Goal: Ask a question: Seek information or help from site administrators or community

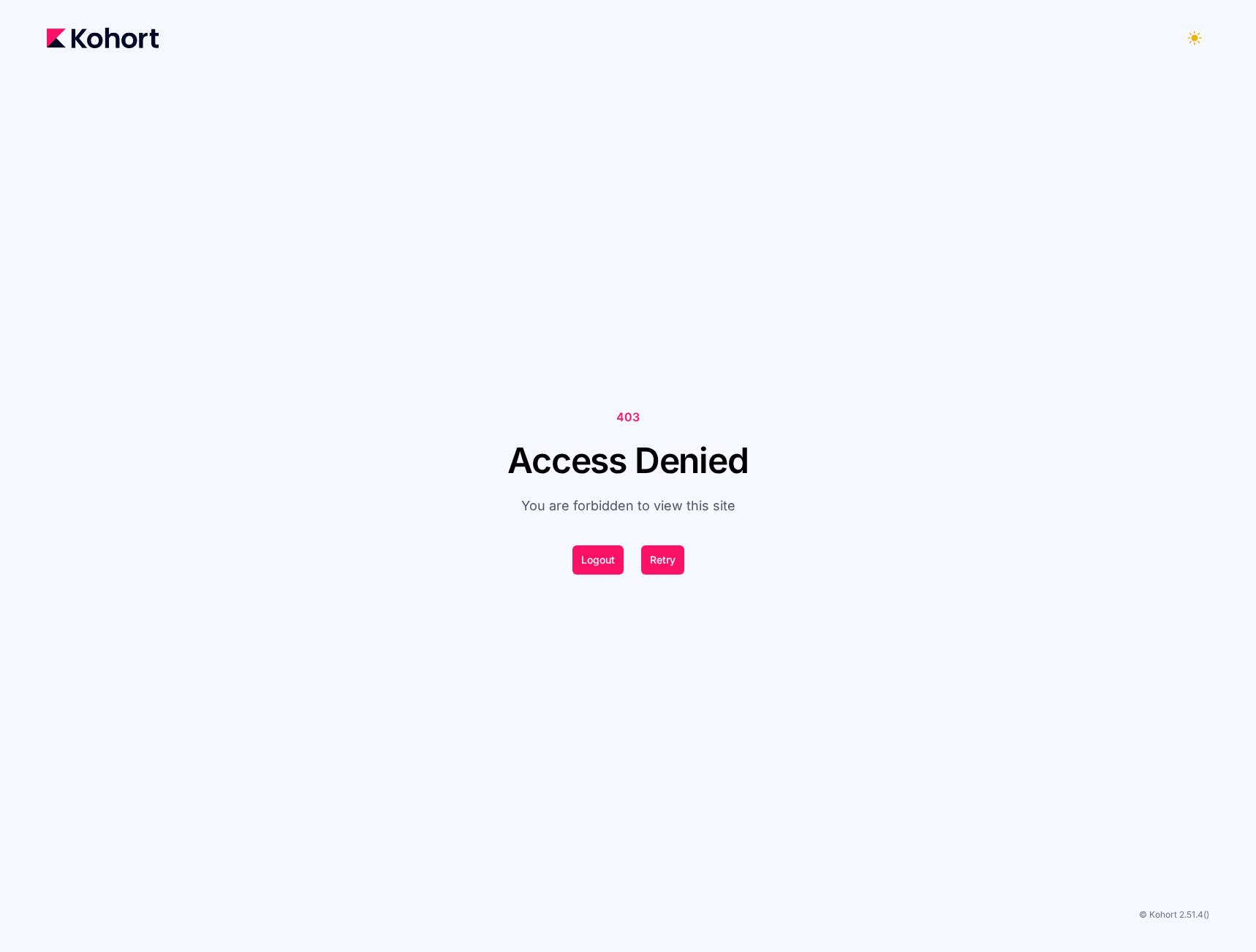
click at [103, 55] on header at bounding box center [628, 47] width 1162 height 47
click at [106, 36] on img at bounding box center [102, 37] width 112 height 20
click at [604, 562] on button "Logout" at bounding box center [597, 560] width 51 height 29
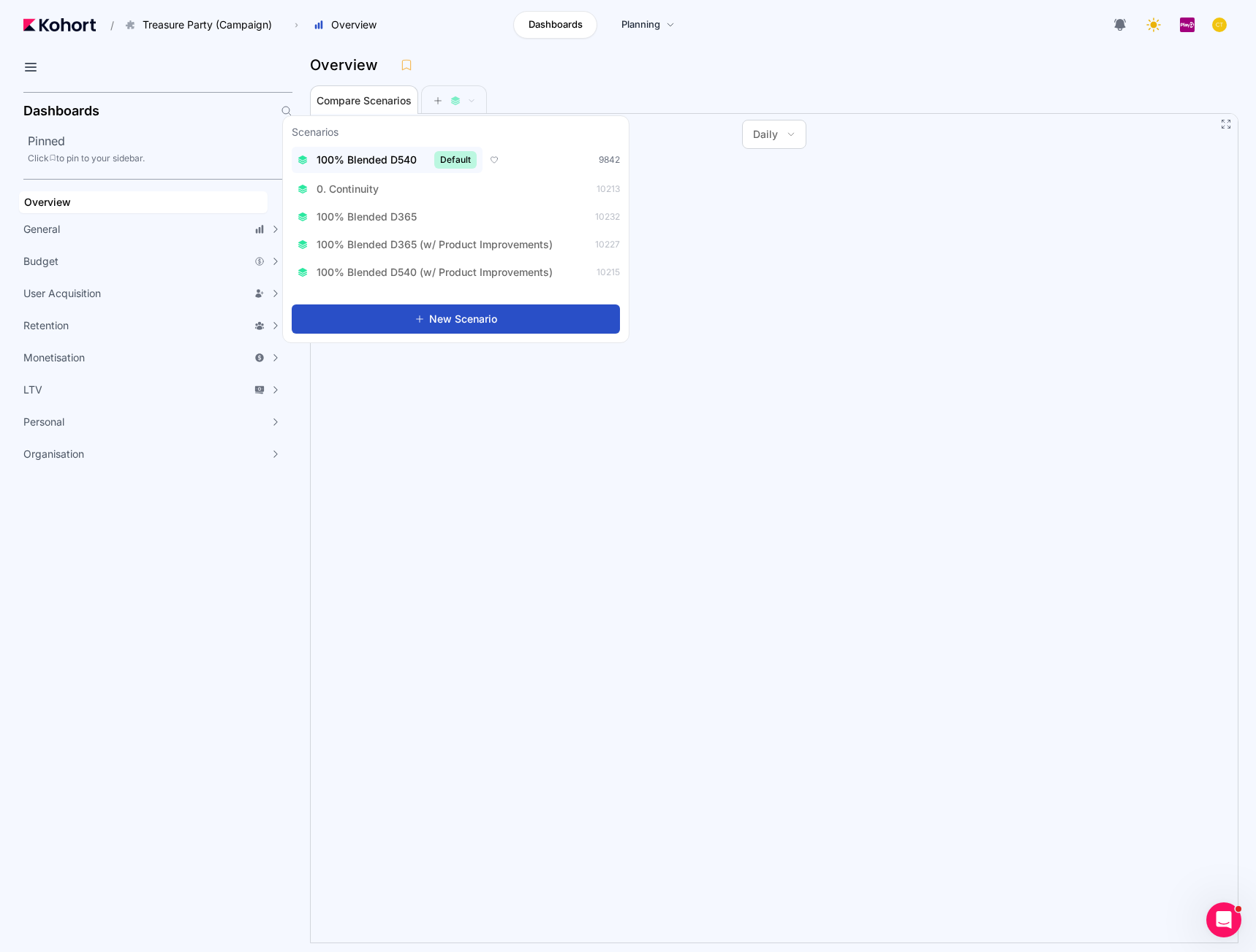
click at [411, 160] on span "100% Blended D540" at bounding box center [366, 160] width 101 height 15
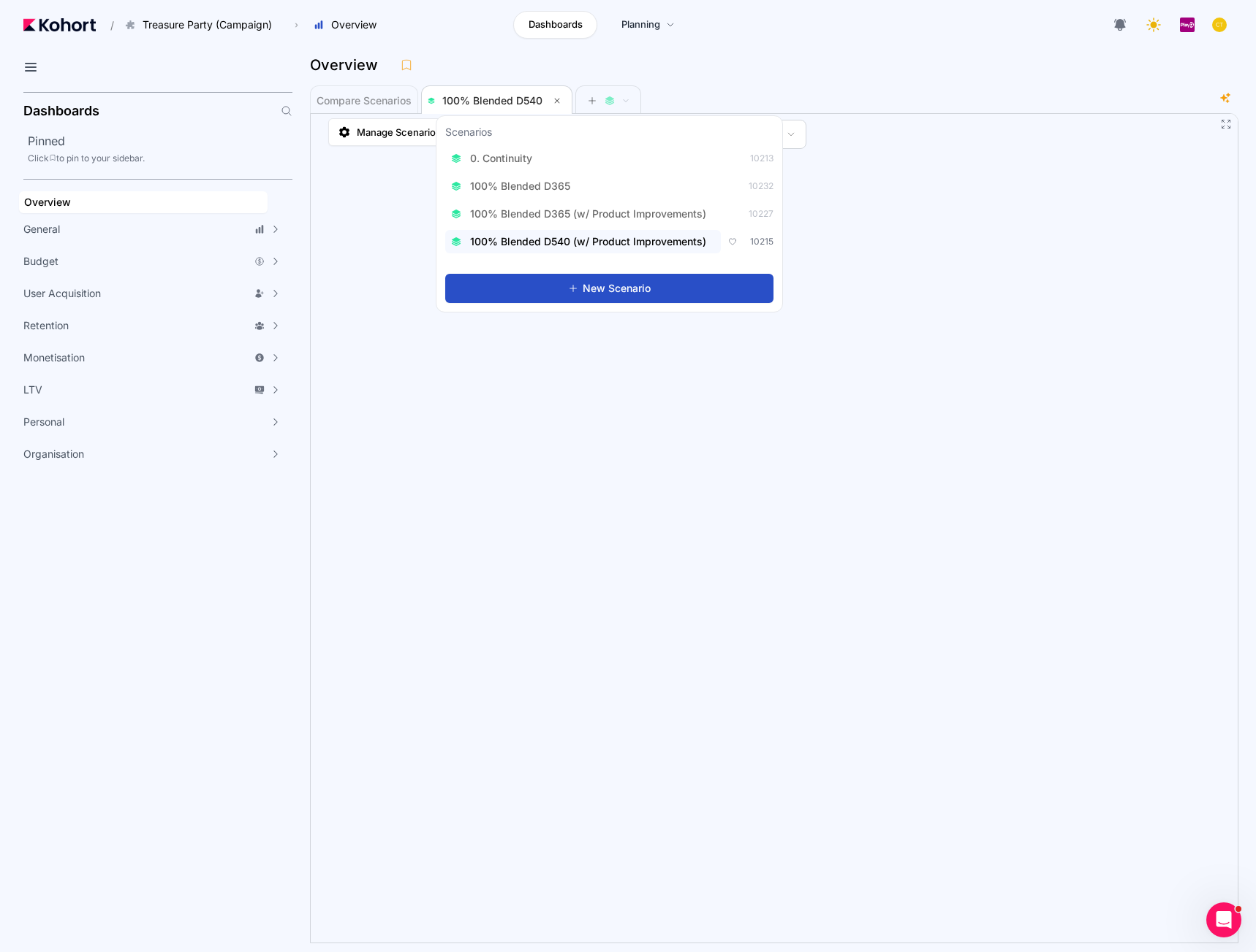
click at [597, 248] on span "100% Blended D540 (w/ Product Improvements)" at bounding box center [588, 241] width 236 height 15
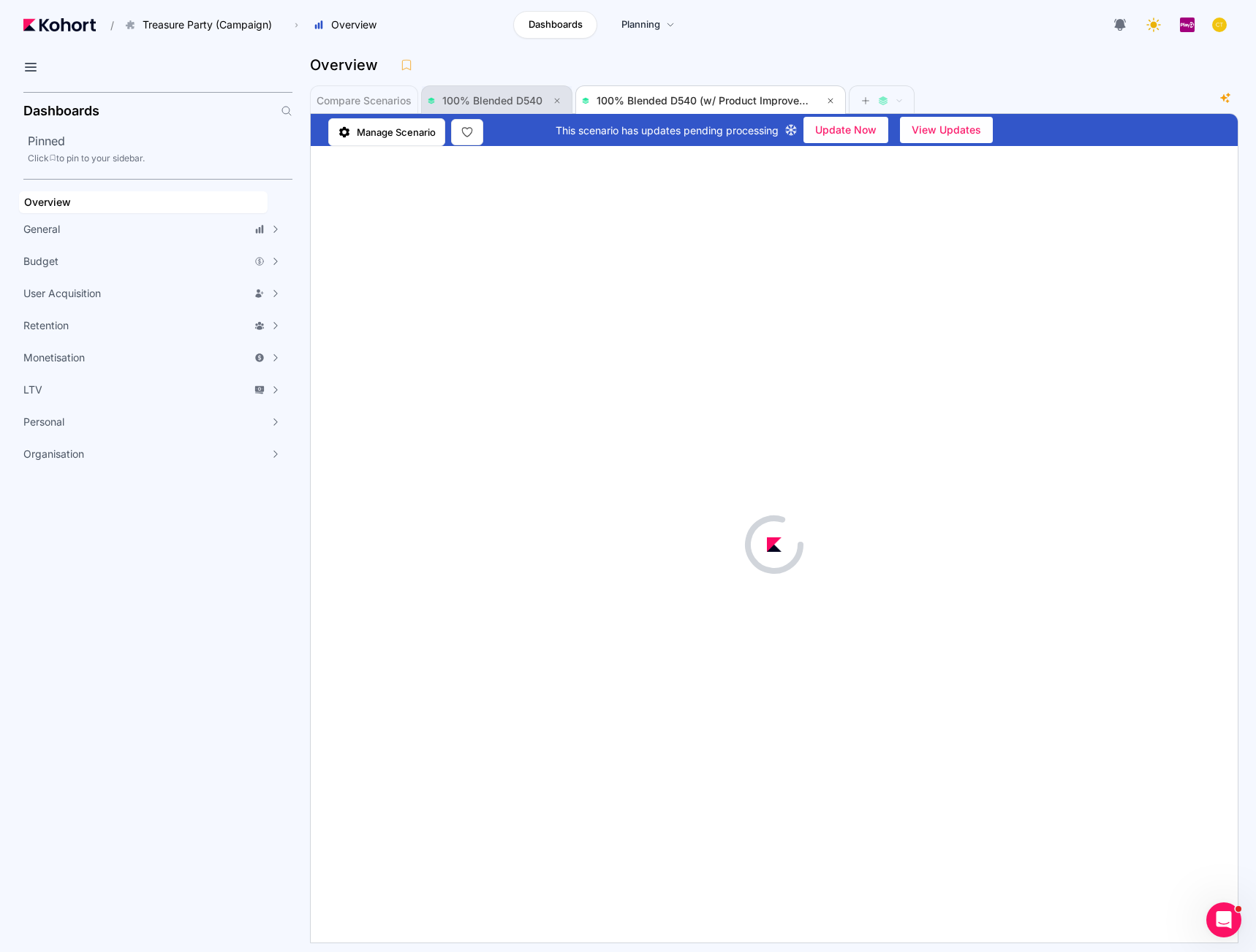
click at [510, 99] on span "100% Blended D540" at bounding box center [492, 100] width 101 height 13
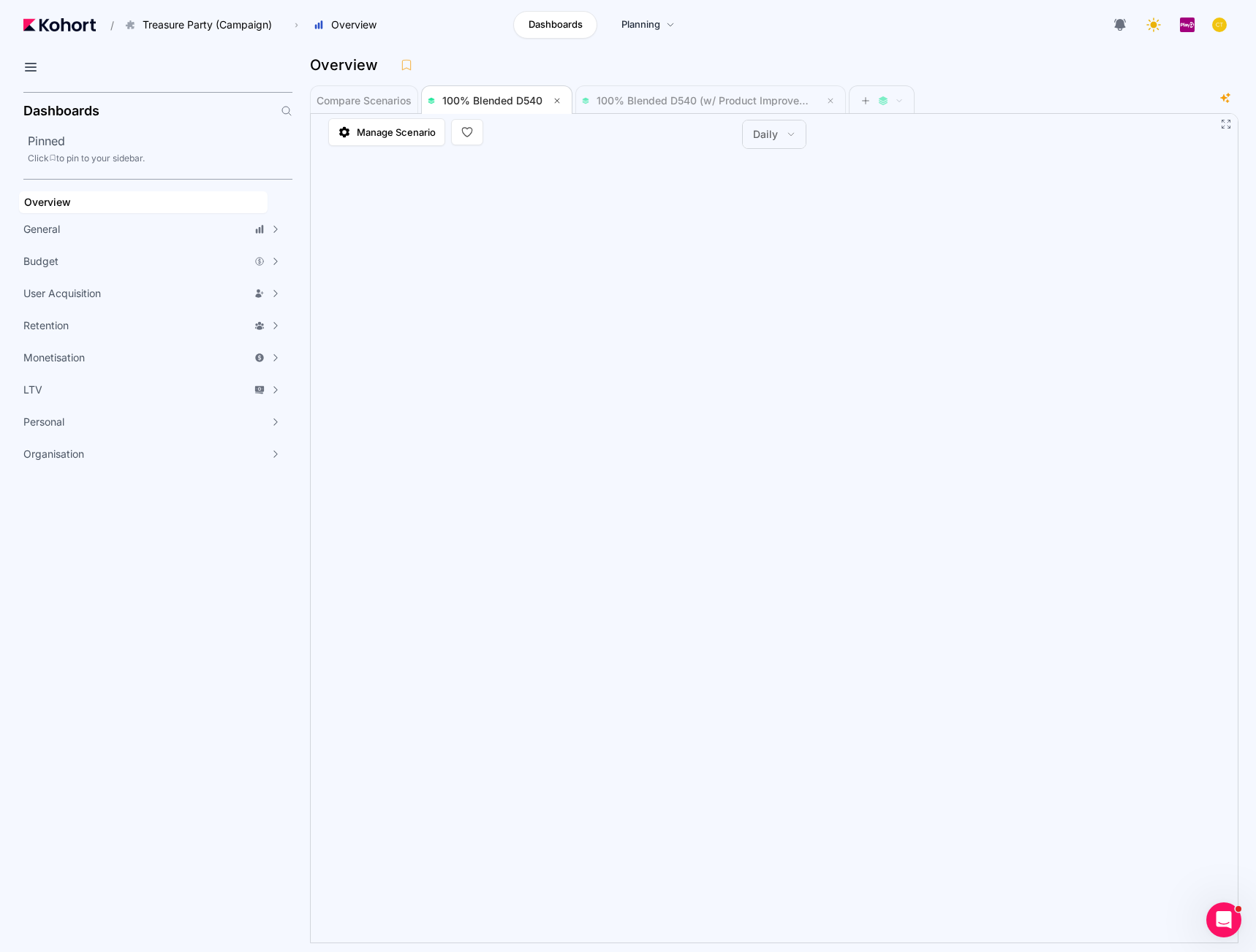
click at [787, 134] on icon at bounding box center [790, 134] width 9 height 9
click at [787, 205] on span "Monthly" at bounding box center [781, 203] width 39 height 15
click at [643, 98] on span "100% Blended D540 (w/ Product Improvements)" at bounding box center [714, 100] width 236 height 13
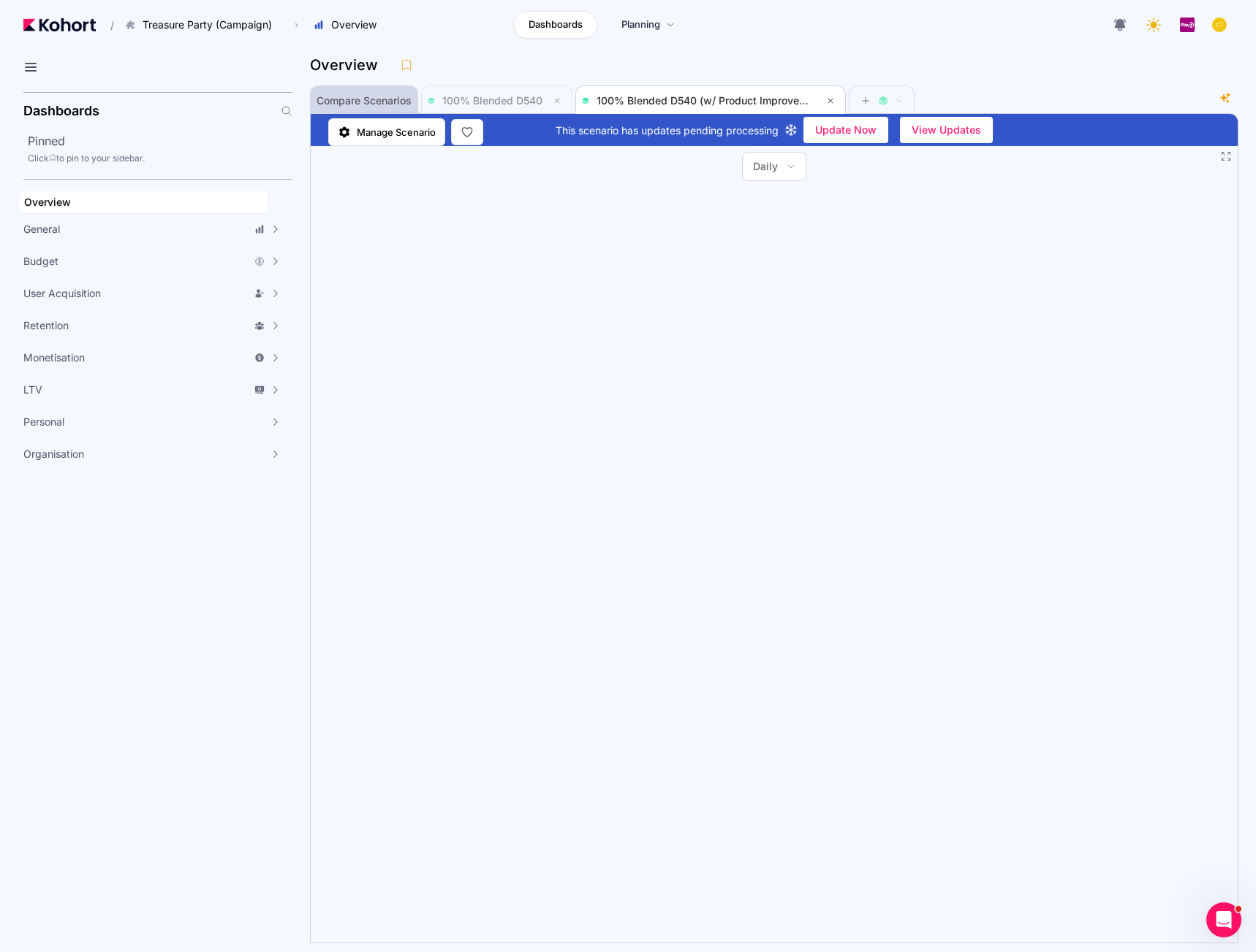
click at [371, 101] on span "Compare Scenarios" at bounding box center [363, 100] width 95 height 10
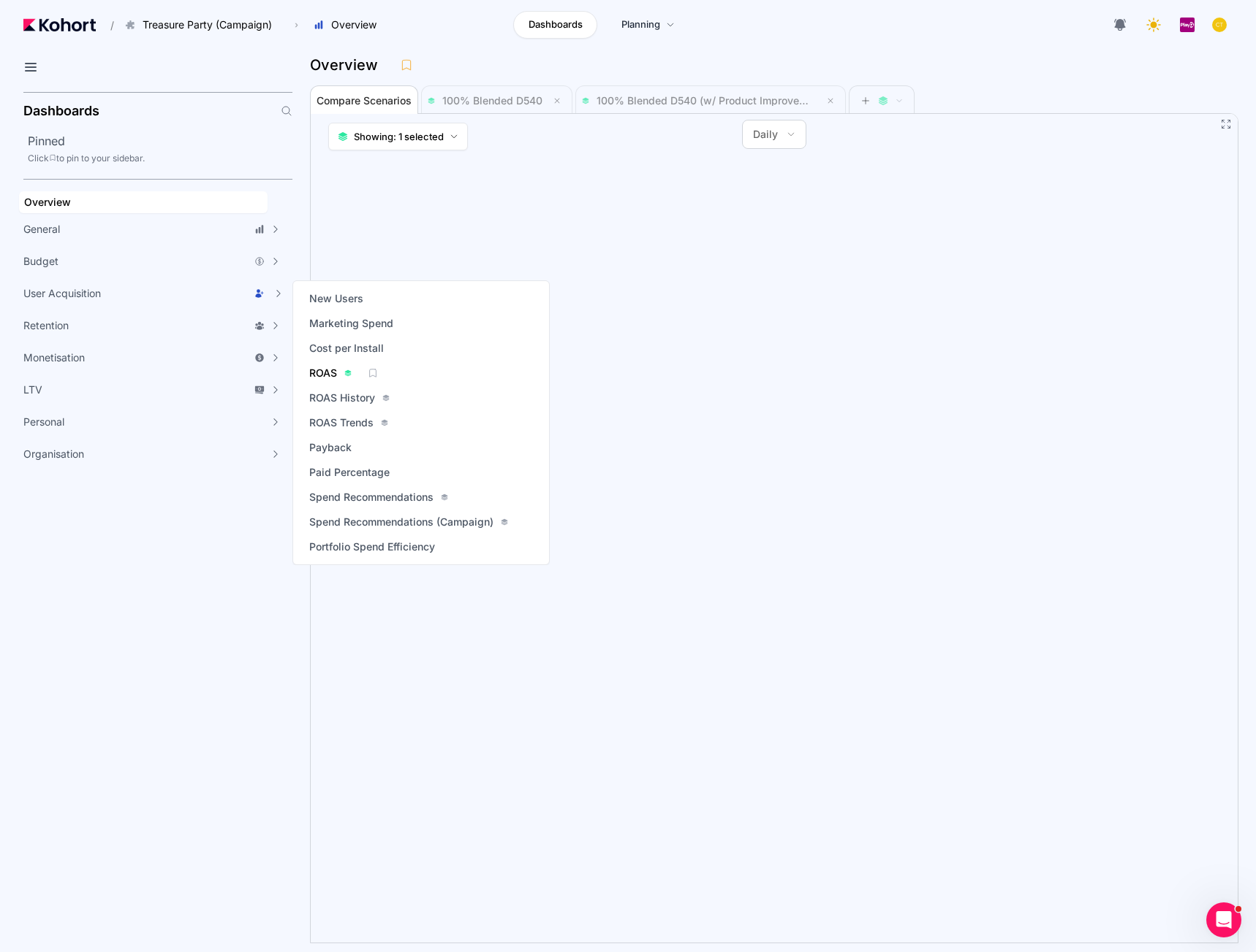
click at [320, 374] on span "ROAS" at bounding box center [323, 373] width 27 height 15
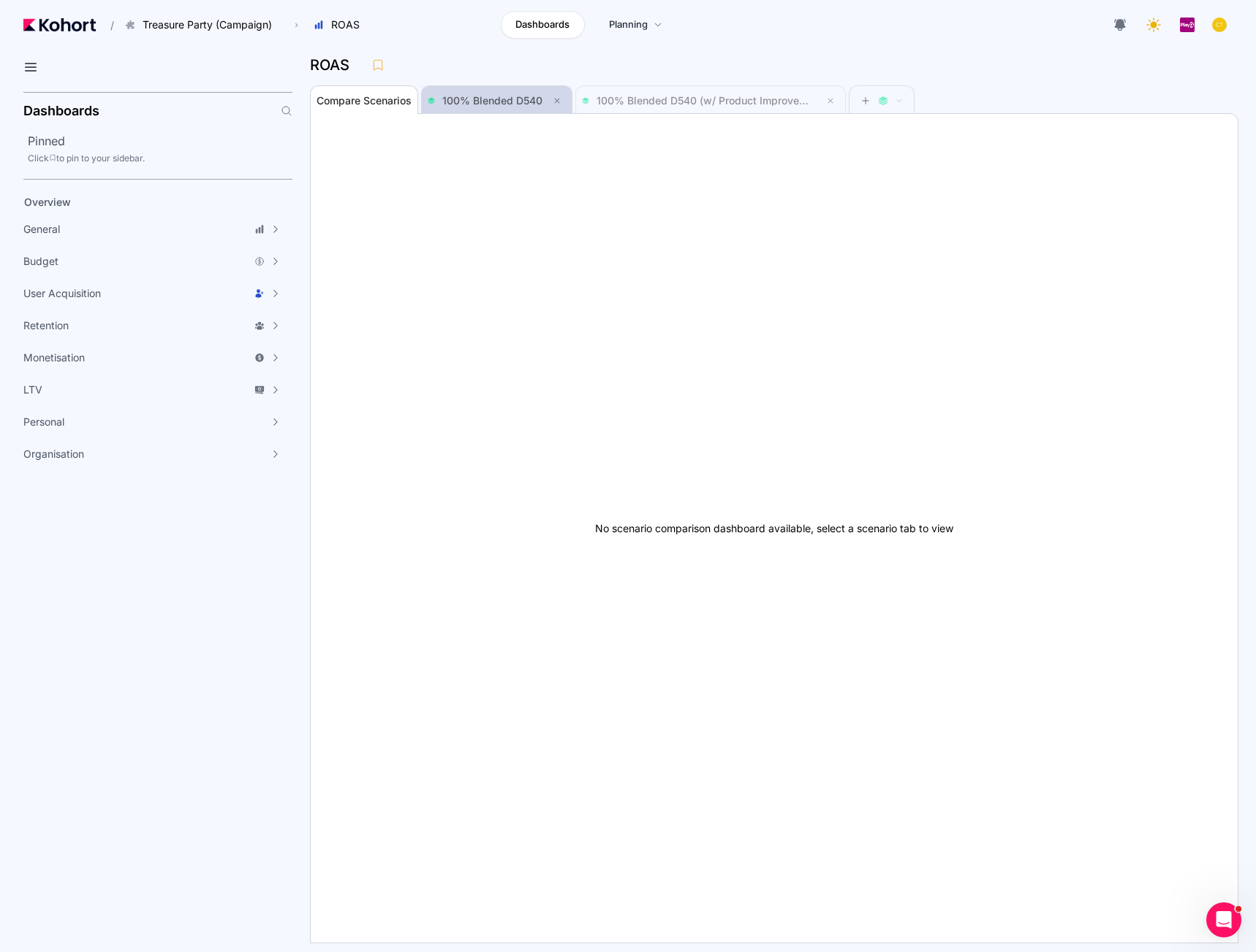
click at [467, 92] on span "100% Blended D540" at bounding box center [497, 100] width 139 height 18
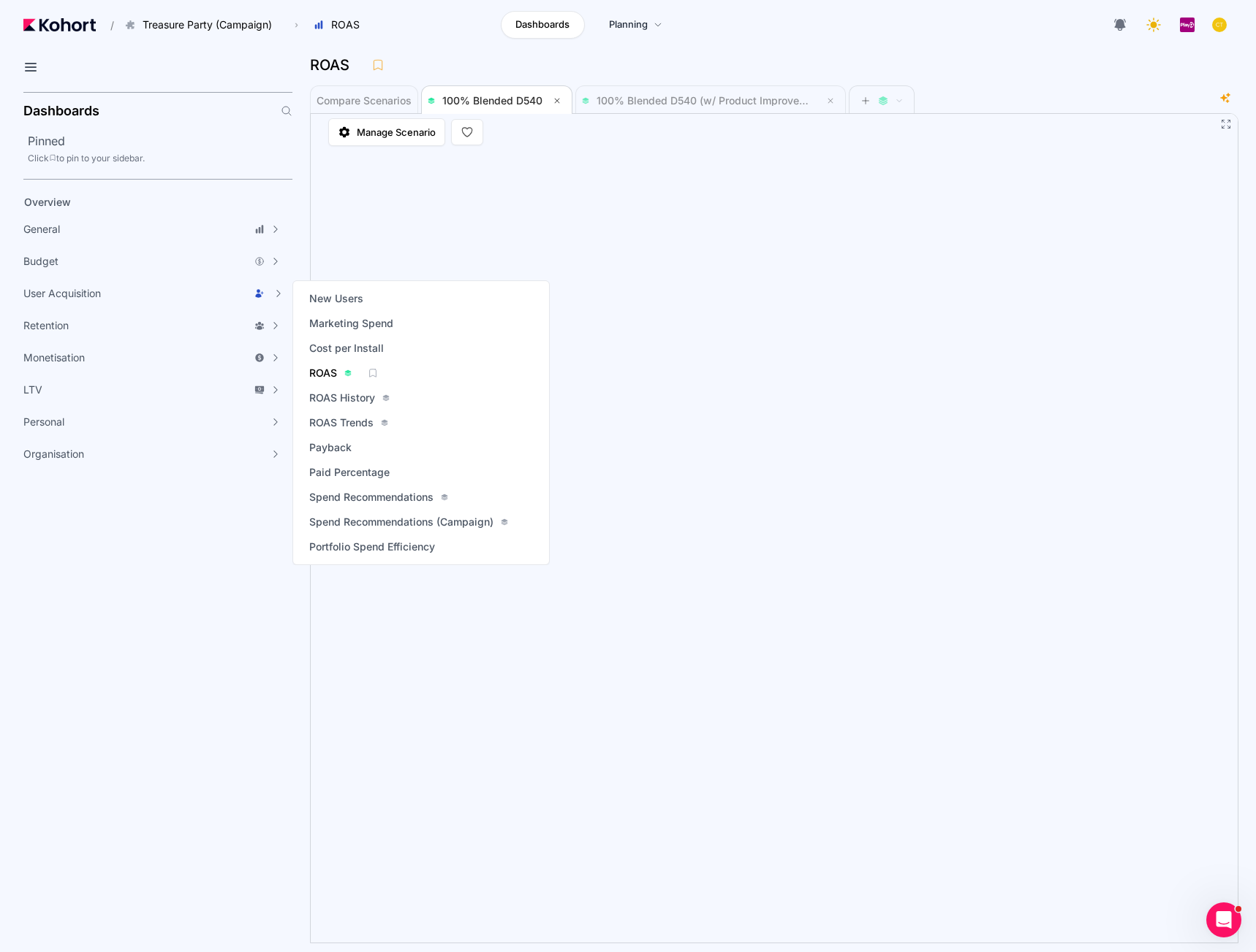
click at [326, 378] on span "ROAS" at bounding box center [323, 373] width 27 height 15
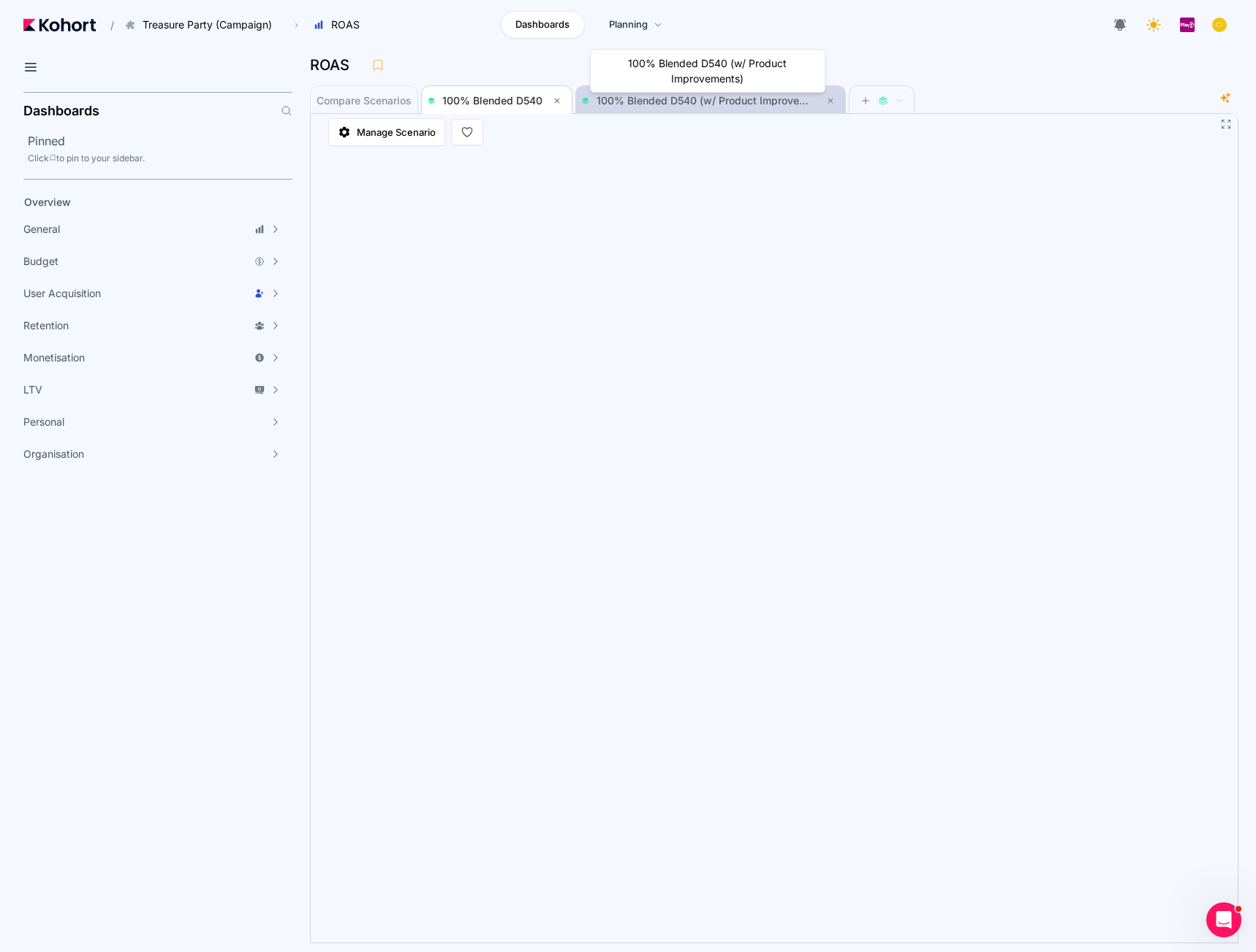
click at [639, 100] on span "100% Blended D540 (w/ Product Improvements)" at bounding box center [714, 100] width 236 height 13
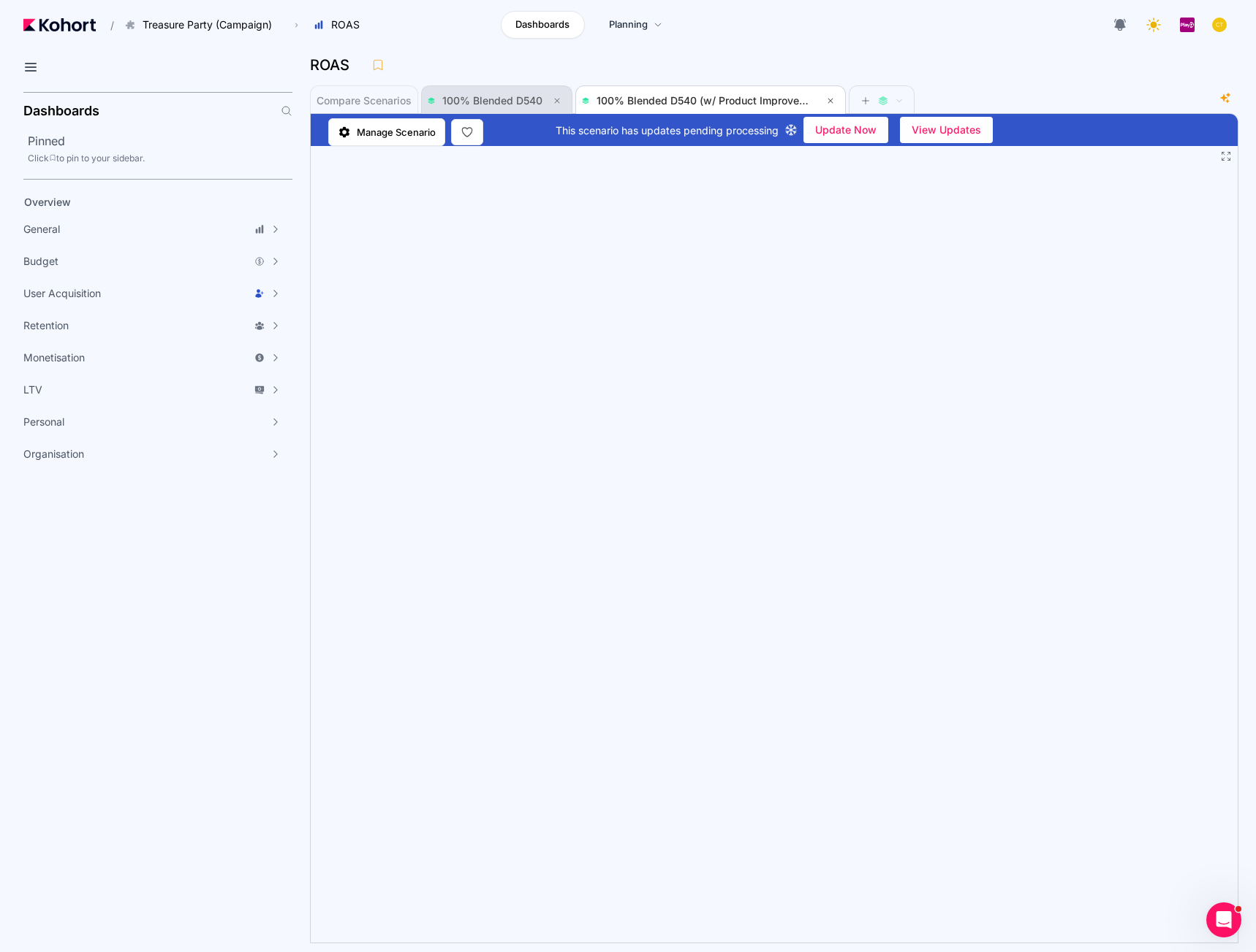
click at [486, 106] on span "100% Blended D540" at bounding box center [497, 100] width 139 height 18
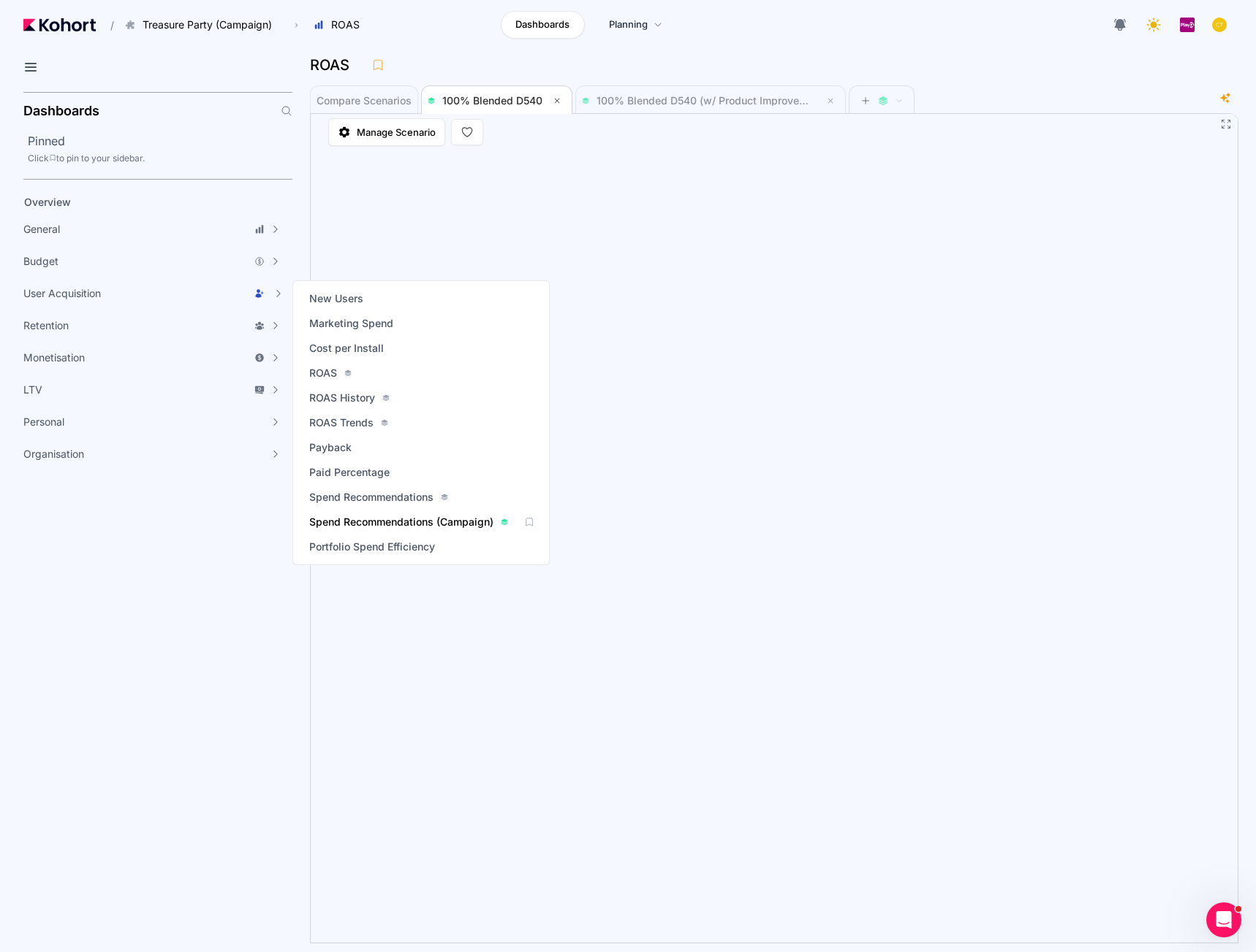
click at [357, 519] on span "Spend Recommendations (Campaign)" at bounding box center [401, 522] width 184 height 15
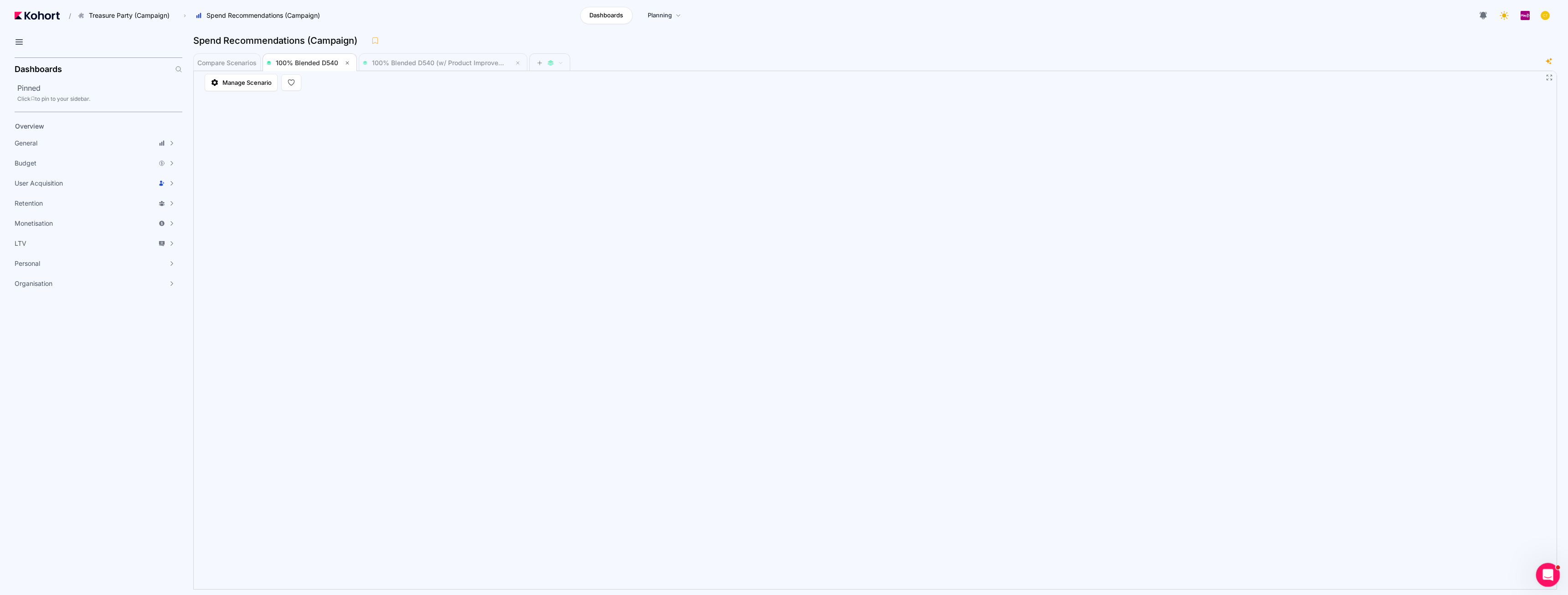
click at [783, 569] on icon "Open Intercom Messenger" at bounding box center [1547, 574] width 15 height 15
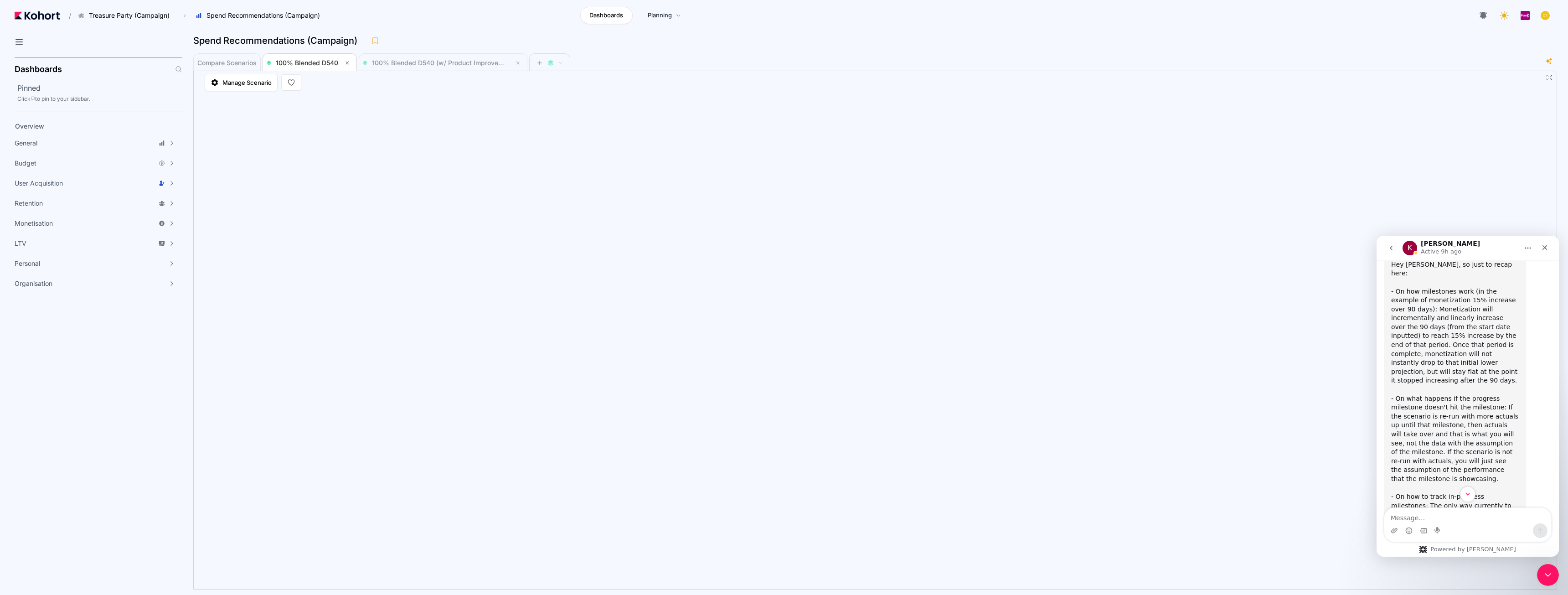
scroll to position [3143, 0]
click at [783, 250] on icon "go back" at bounding box center [1391, 248] width 7 height 7
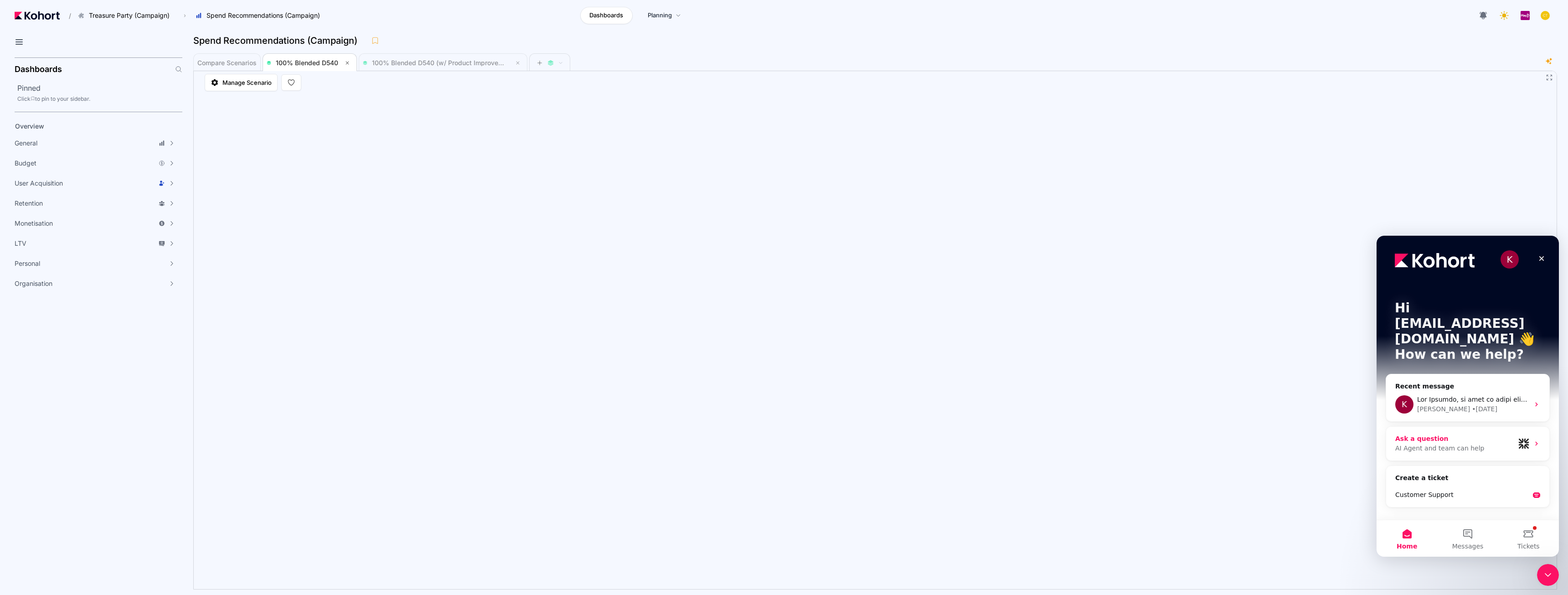
click at [783, 444] on div "AI Agent and team can help" at bounding box center [1455, 449] width 119 height 10
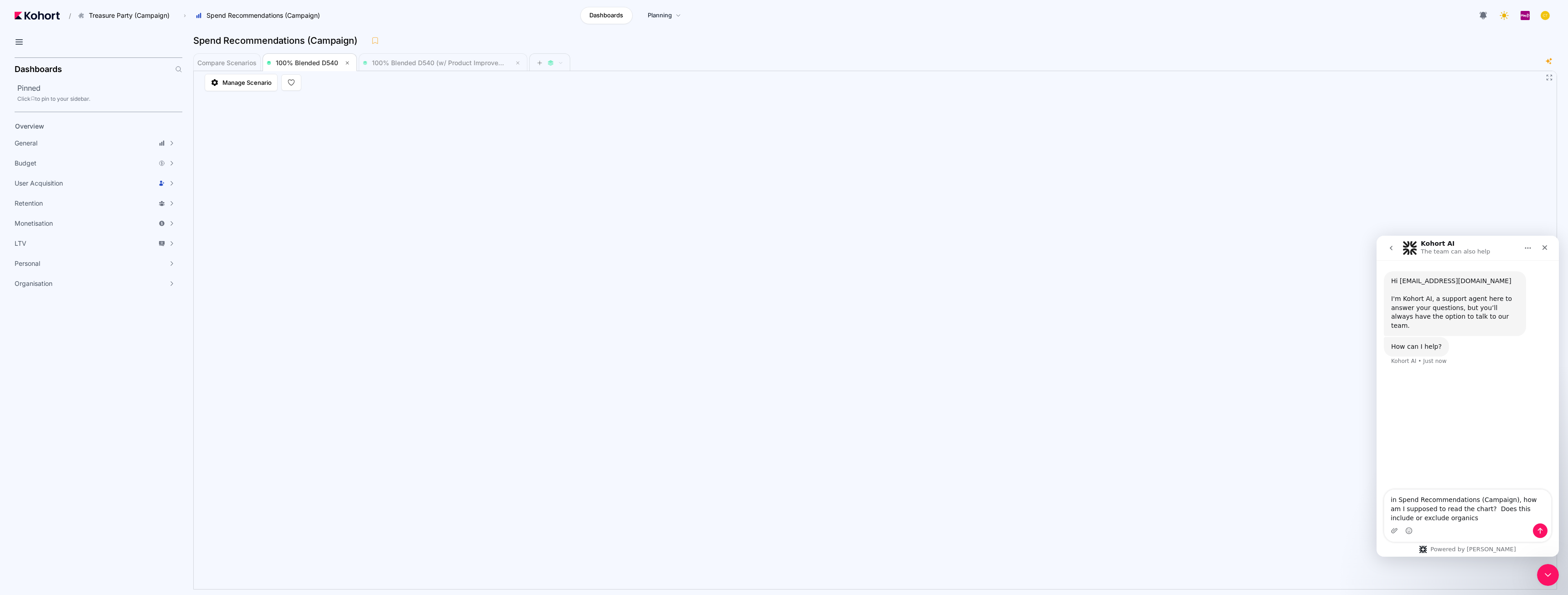
type textarea "in Spend Recommendations (Campaign), how am I supposed to read the chart? Does …"
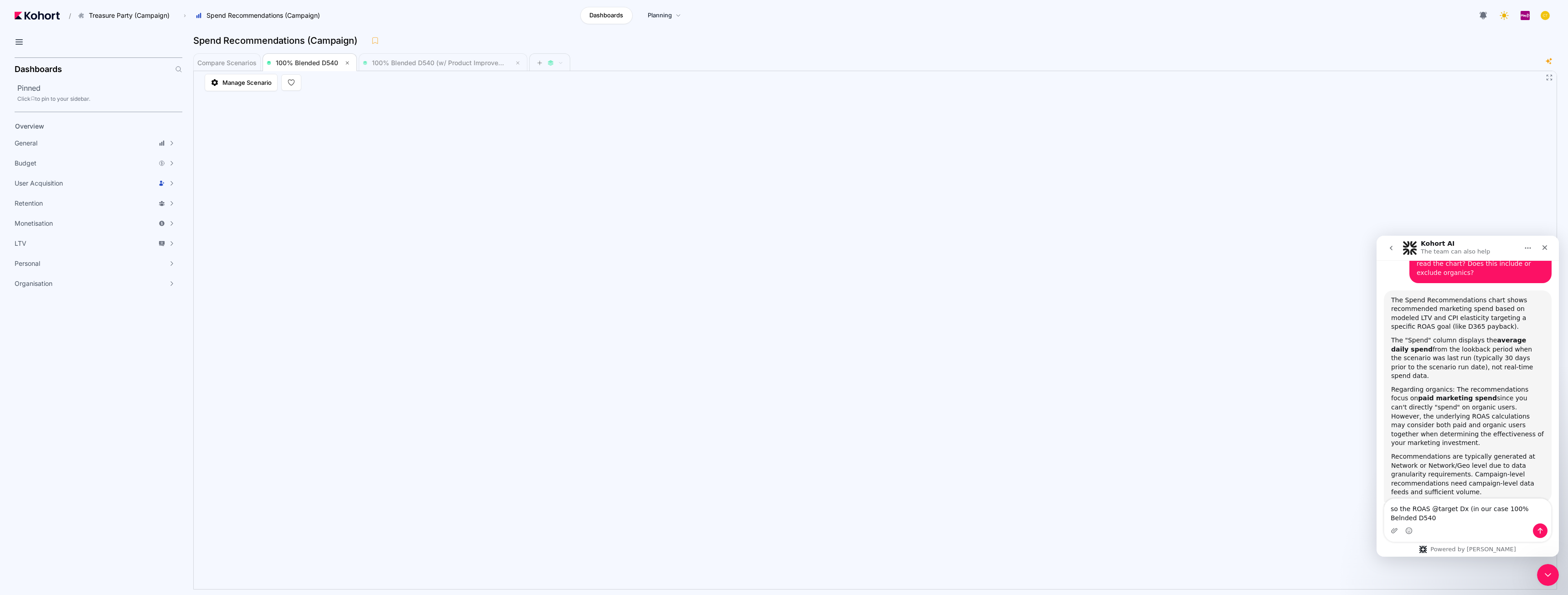
scroll to position [133, 0]
type textarea "so the ROAS @target Dx (in our case 100% Belnded D540) is ROAS on paid but does…"
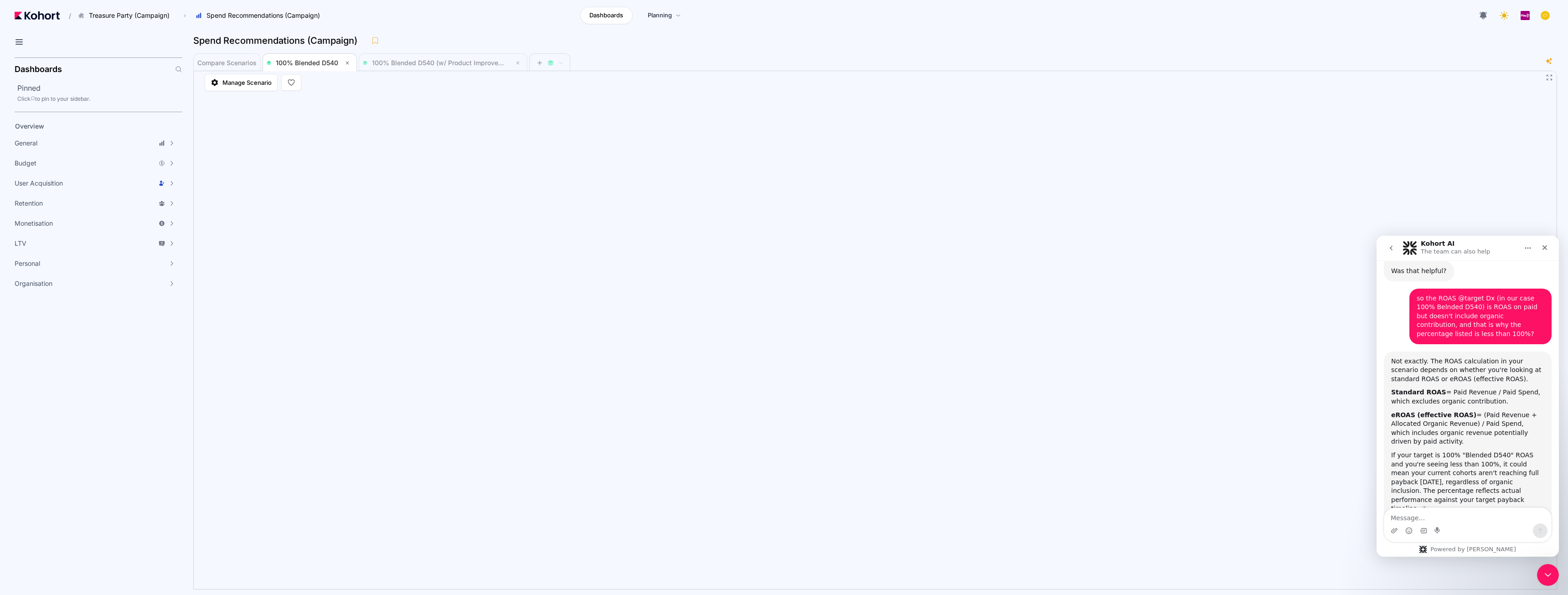
scroll to position [398, 0]
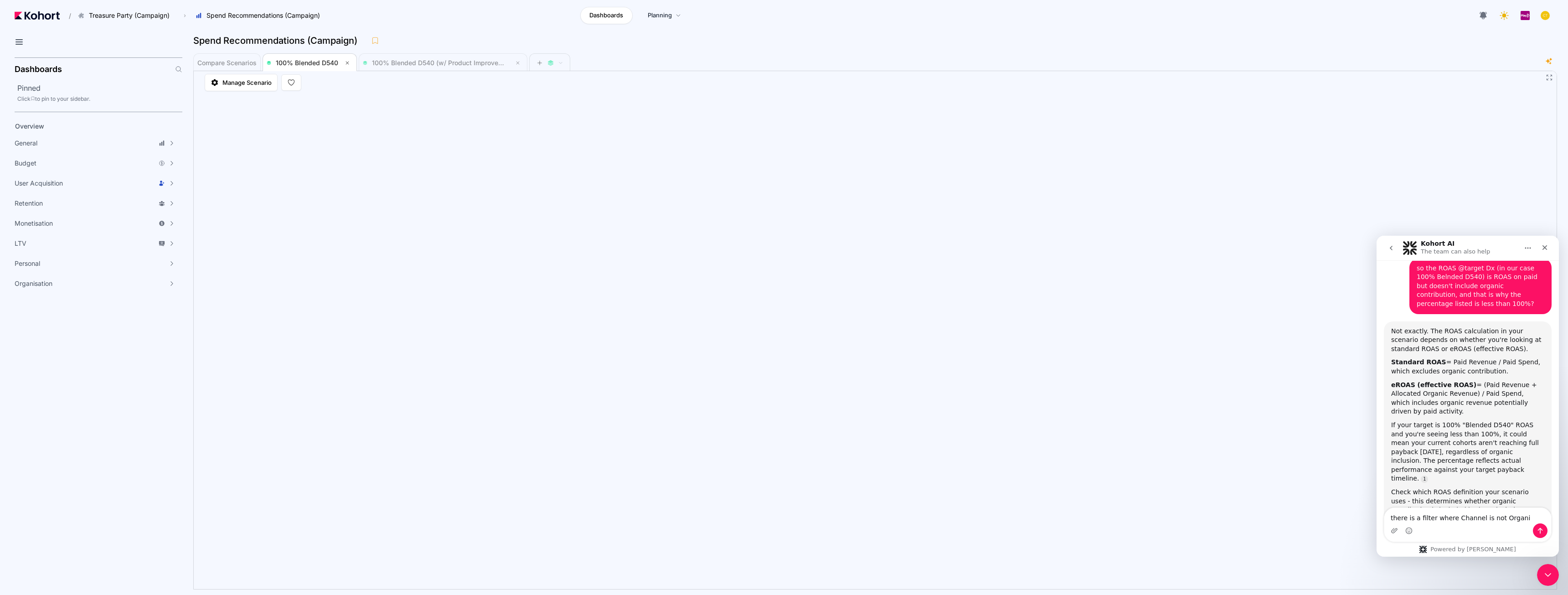
type textarea "there is a filter where Channel is not Organic"
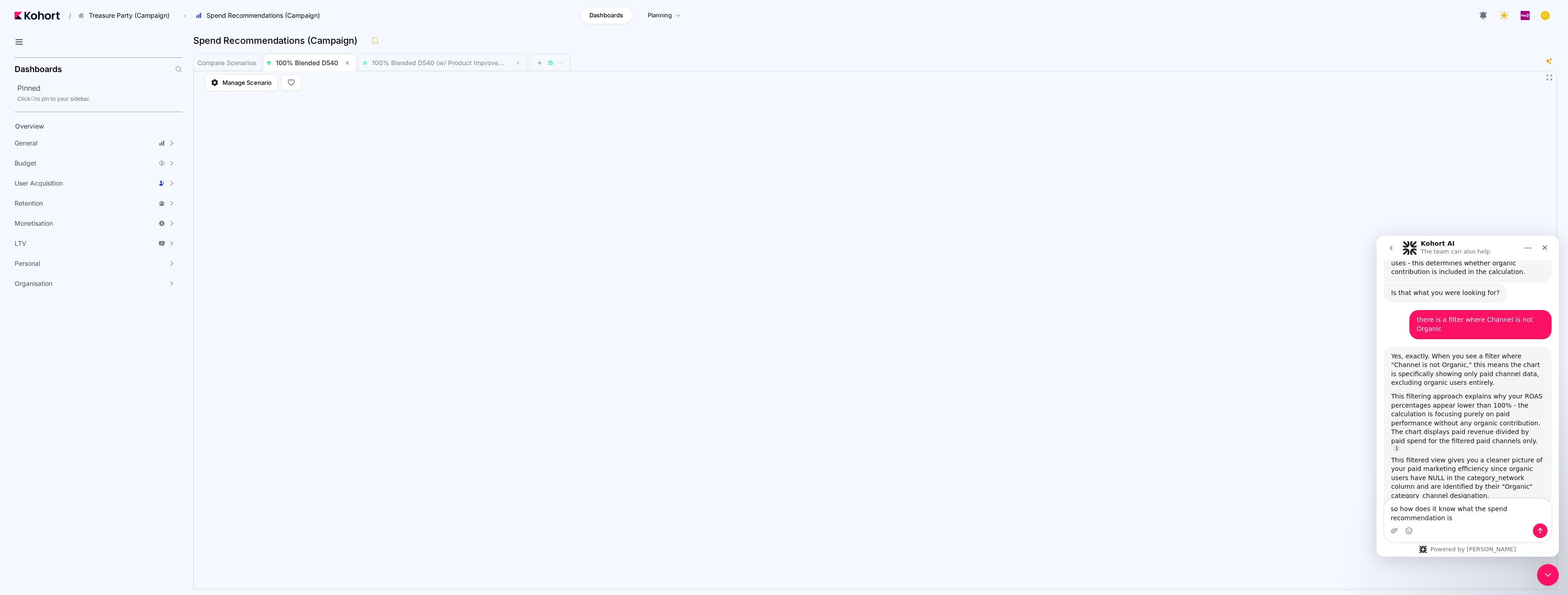
scroll to position [627, 0]
type textarea "so how does it know what the spend recommendation is per channel if it doesn't …"
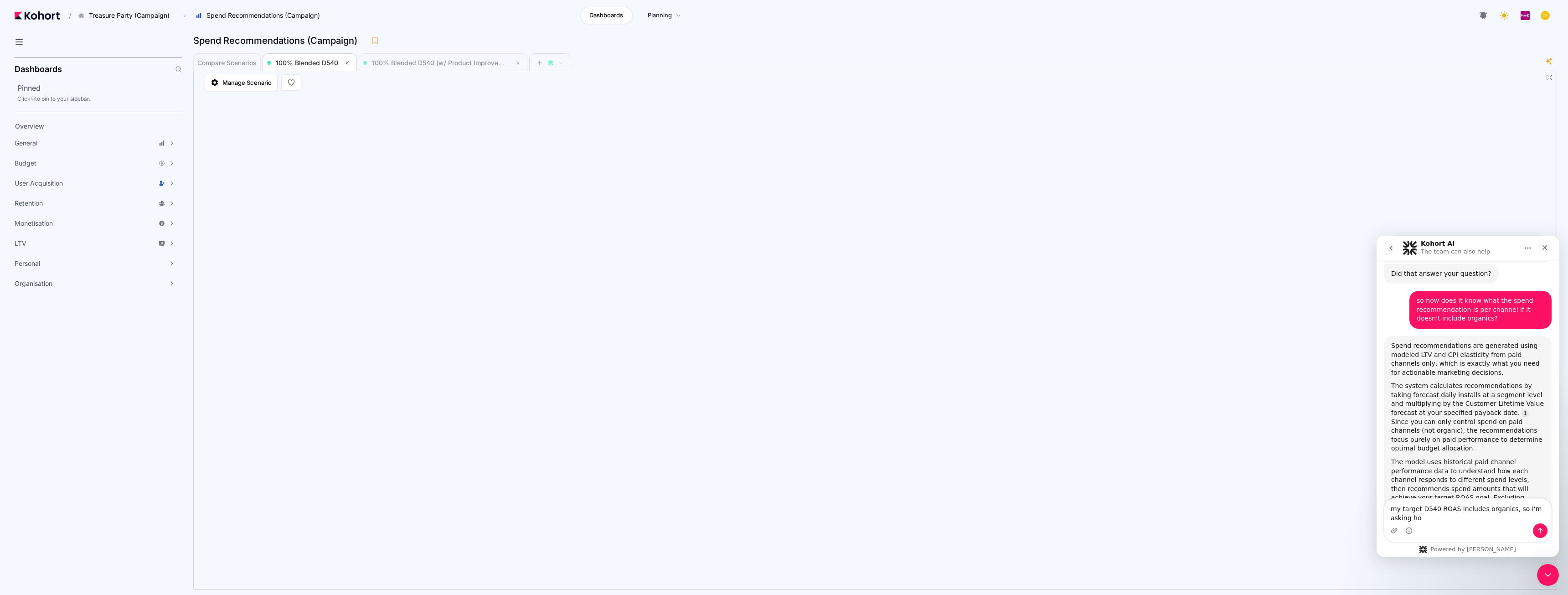
scroll to position [883, 0]
type textarea "my target D540 ROAS includes organics, so I'm asking how the chart does spend r…"
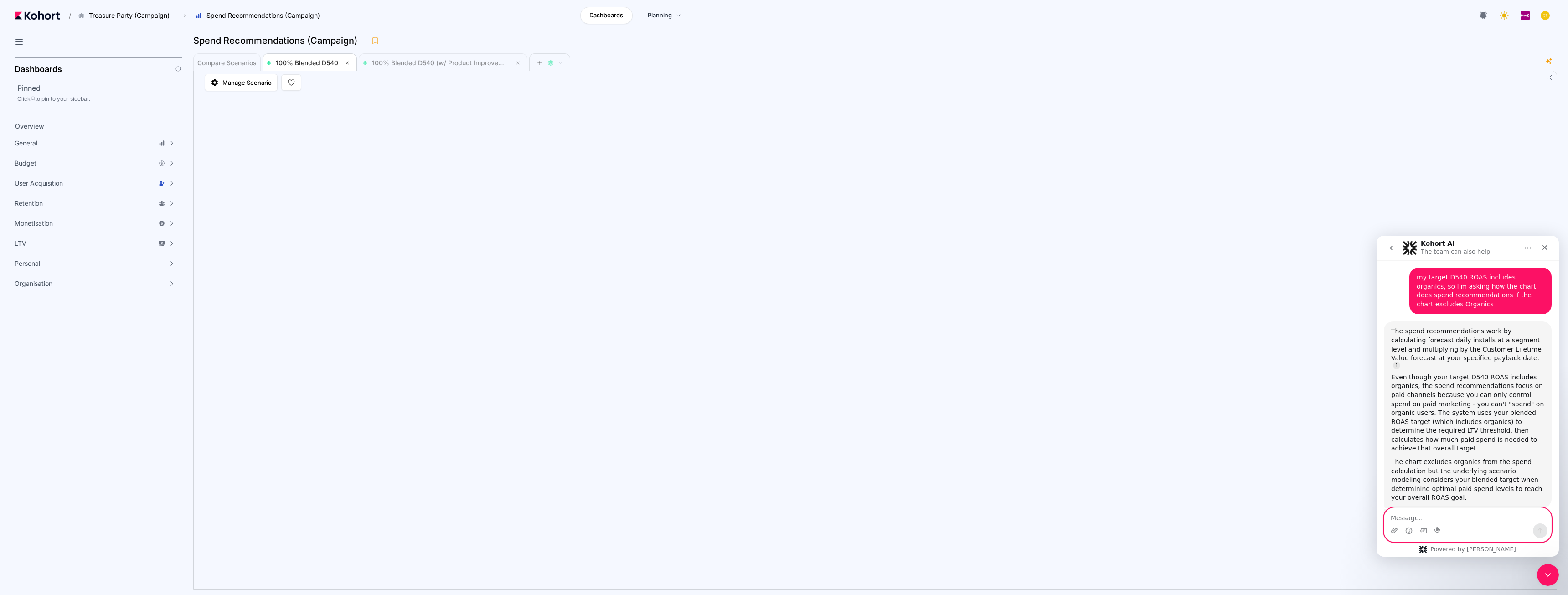
scroll to position [1190, 0]
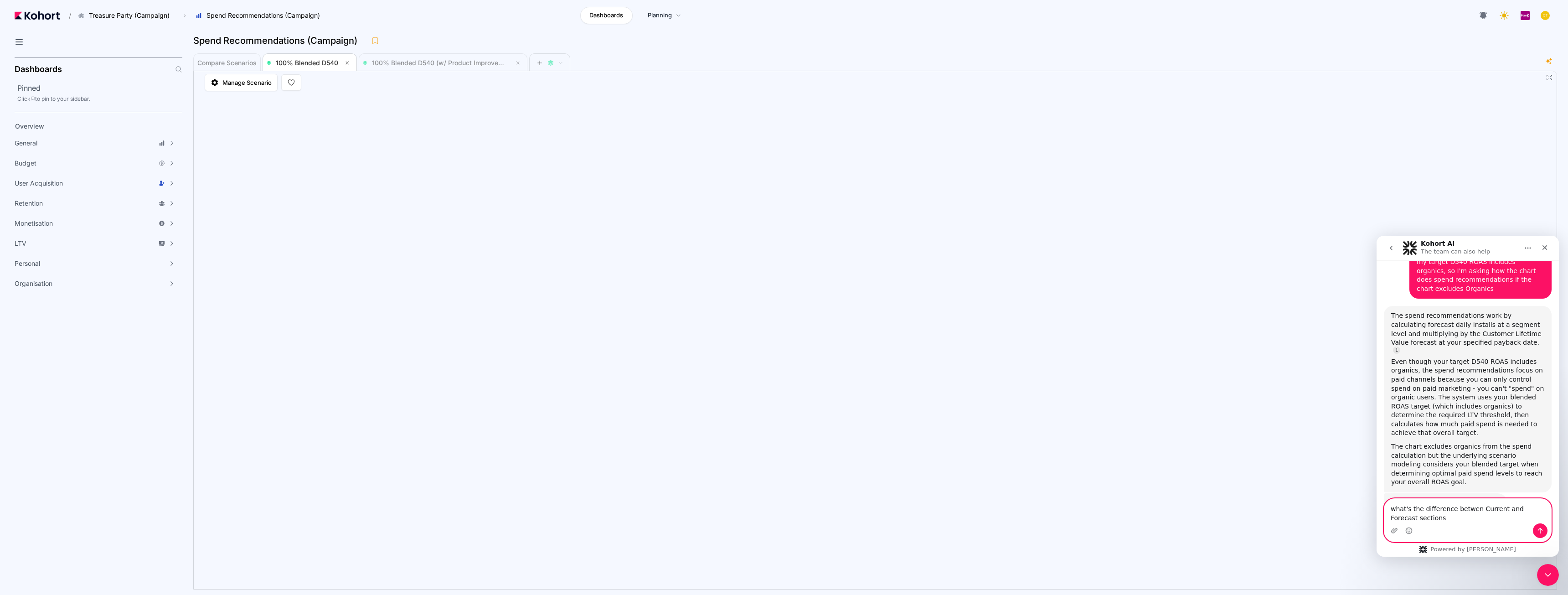
type textarea "what's the difference betwen Current and Forecast sections?"
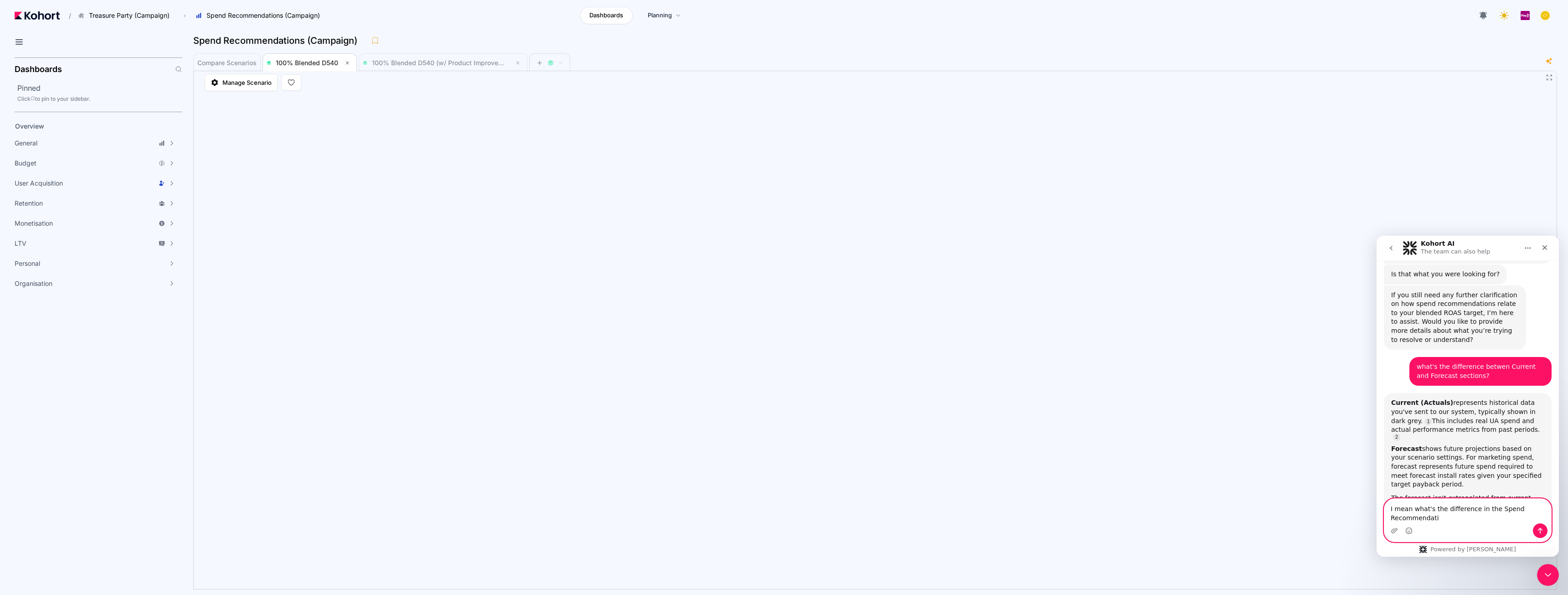
scroll to position [1427, 0]
type textarea "I mean what's the difference in the Spend Recommendations by Campaign chart."
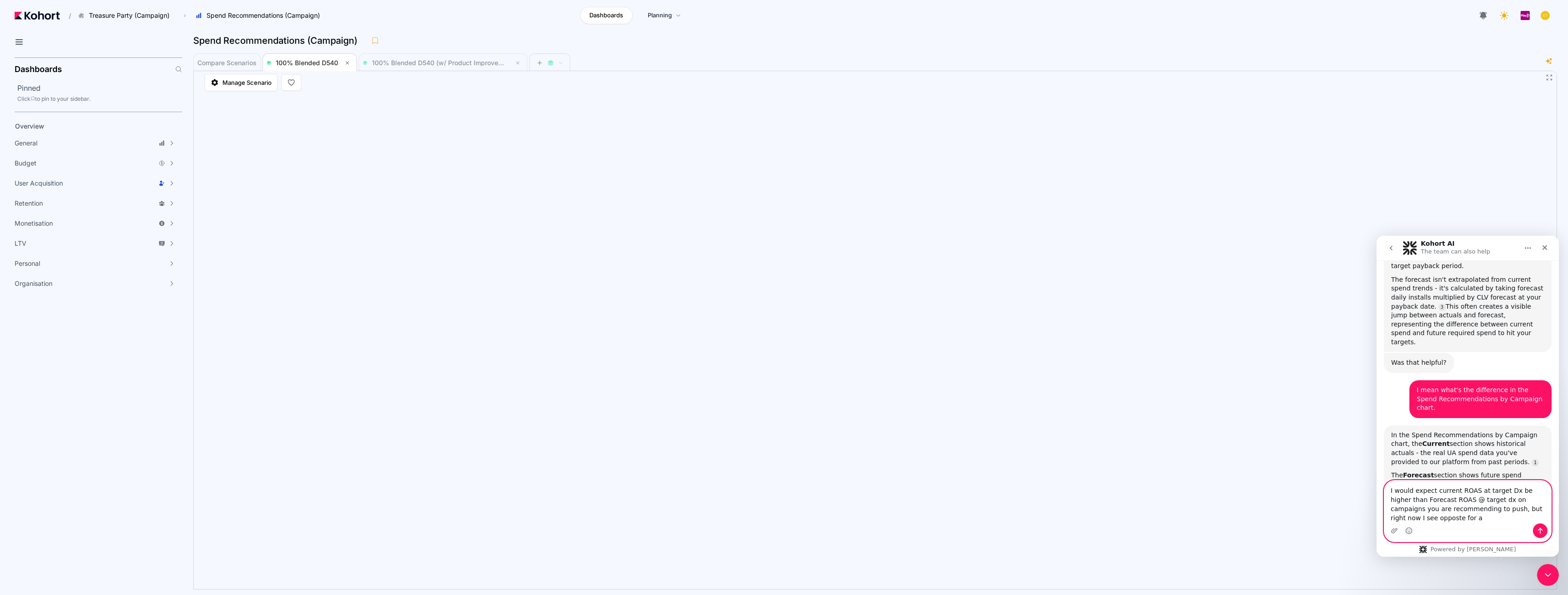
scroll to position [1655, 0]
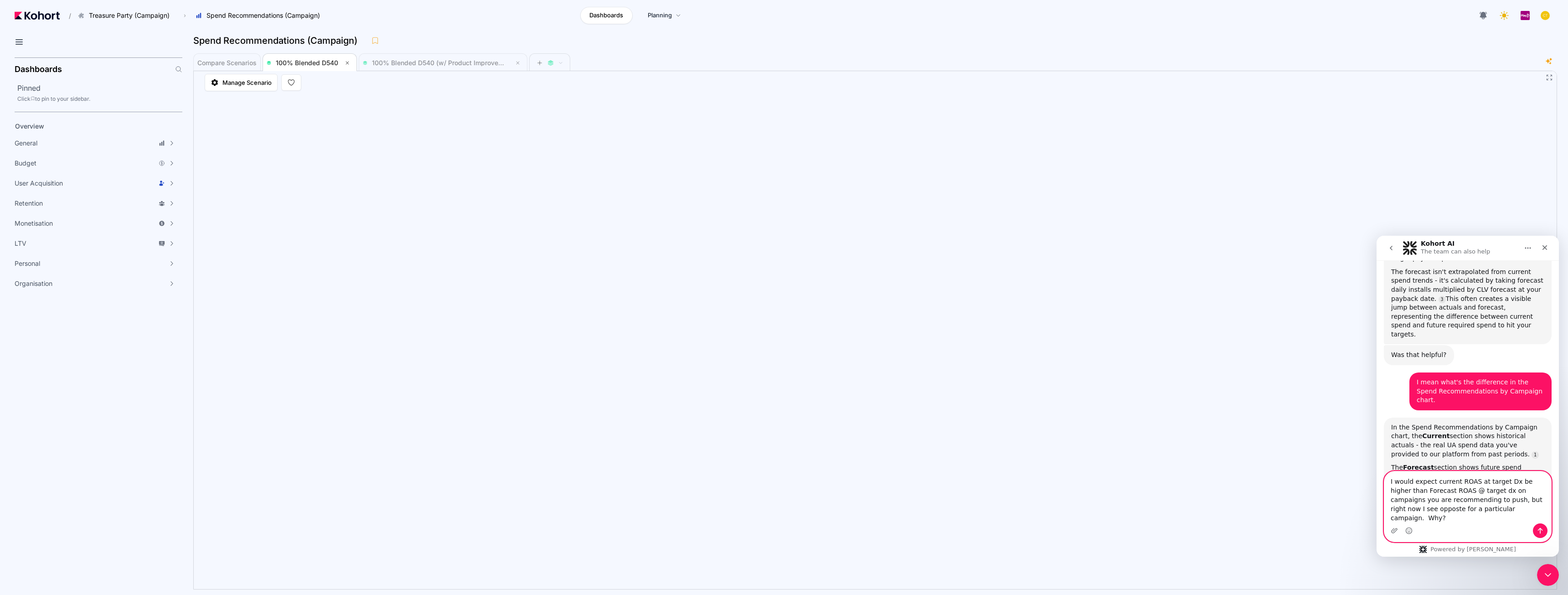
click at [783, 510] on textarea "I would expect current ROAS at target Dx be higher than Forecast ROAS @ target …" at bounding box center [1468, 497] width 167 height 52
type textarea "I would expect current ROAS at target Dx be higher than Forecast ROAS @ target …"
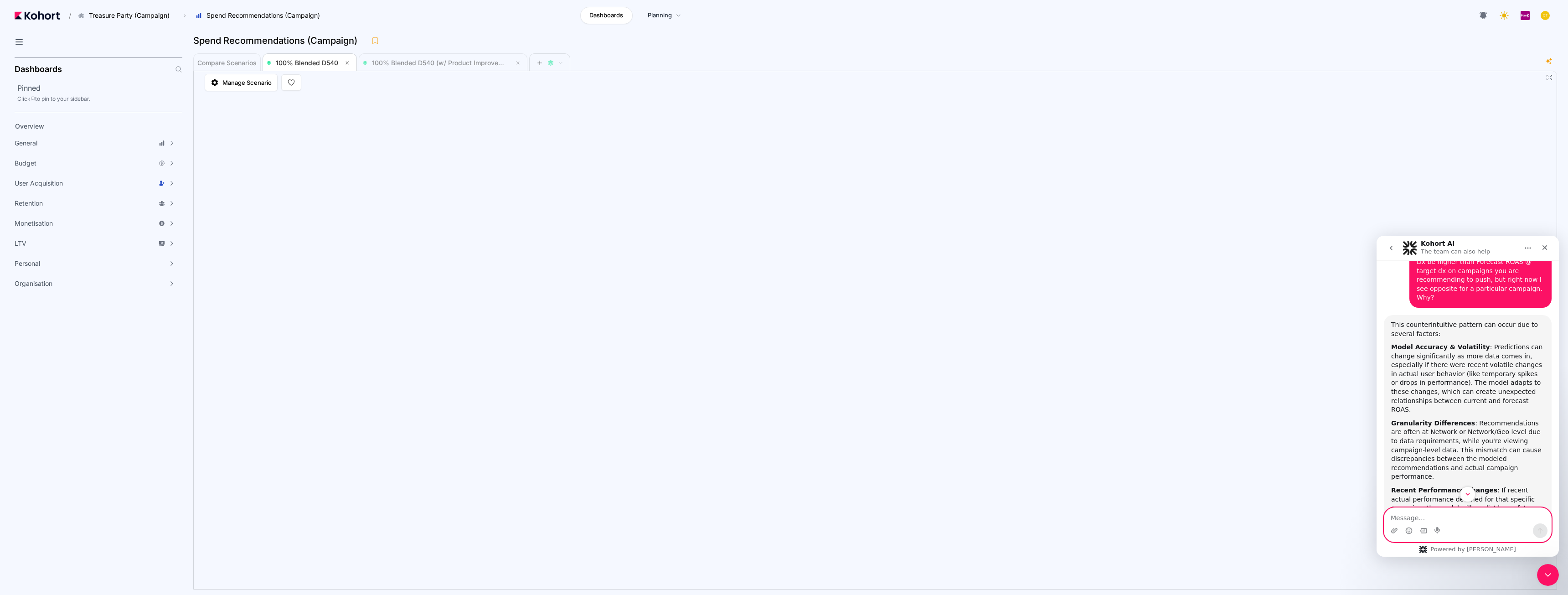
scroll to position [2035, 0]
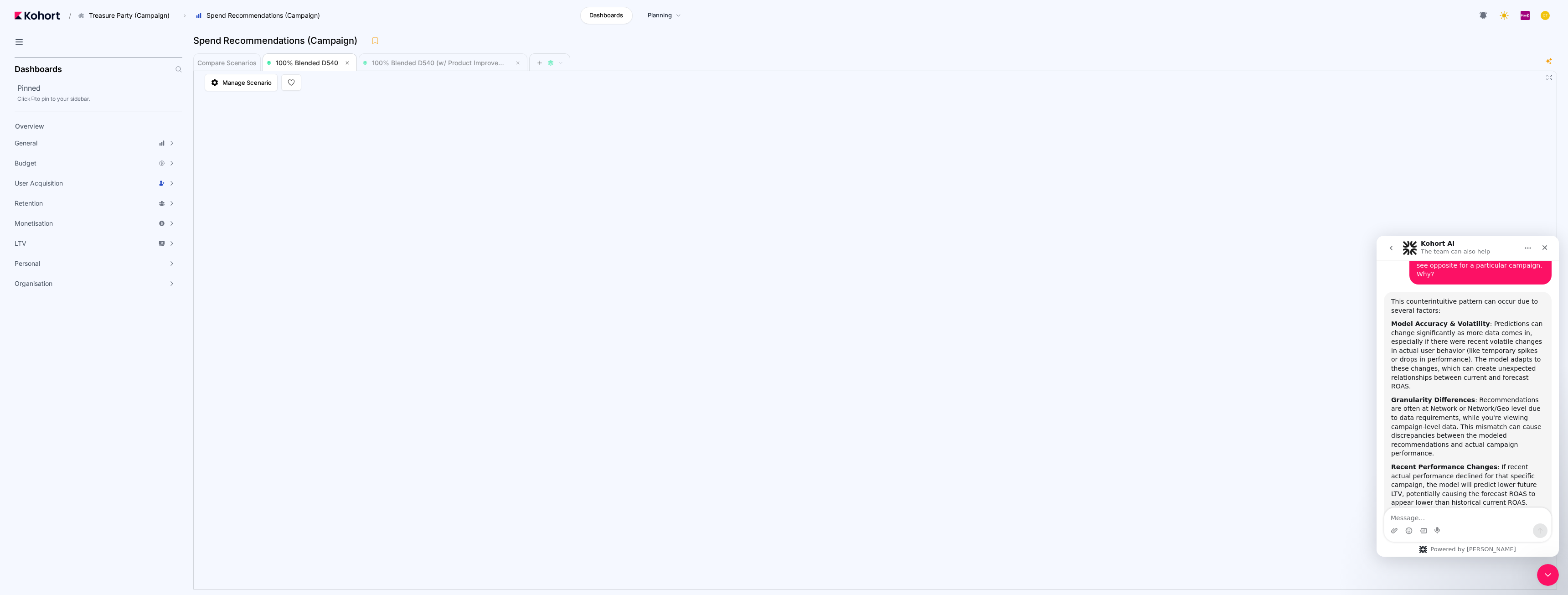
click at [783, 244] on div "Kohort AI The team can also help" at bounding box center [1460, 248] width 116 height 16
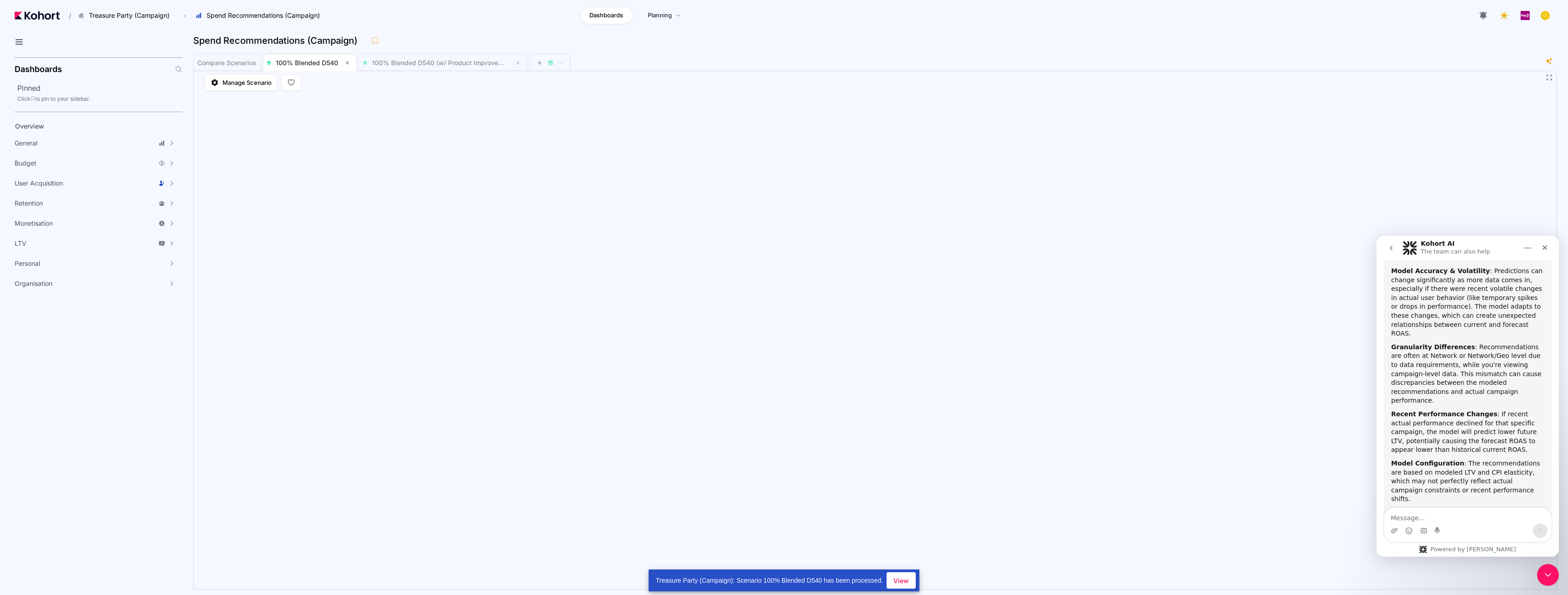
scroll to position [2091, 0]
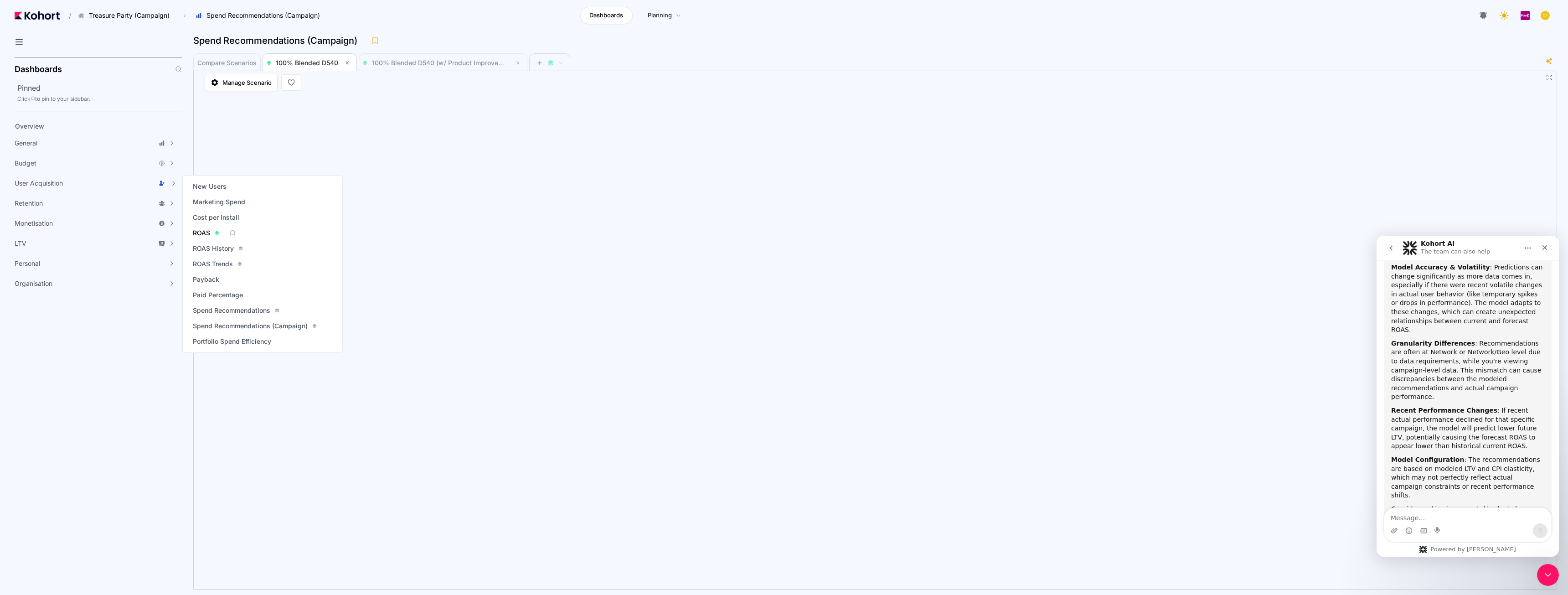
click at [208, 231] on span "ROAS" at bounding box center [201, 233] width 17 height 9
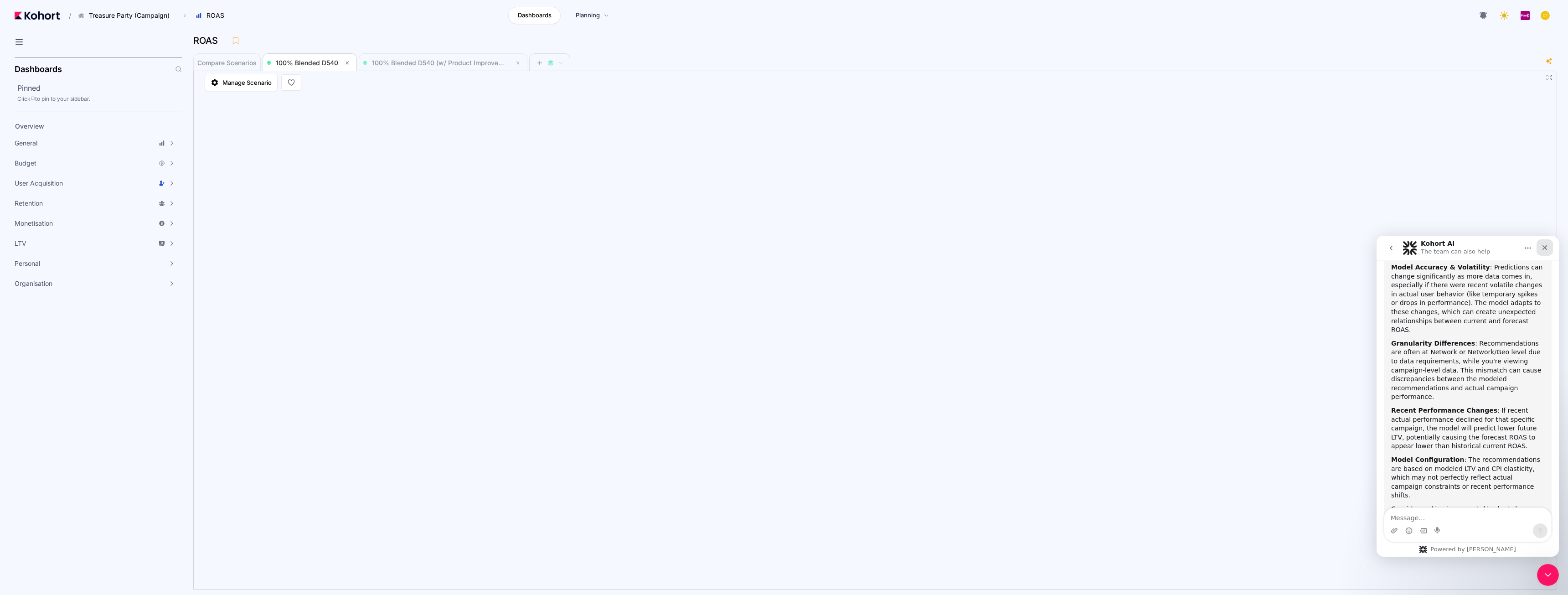
click at [783, 246] on icon "Close" at bounding box center [1545, 248] width 5 height 5
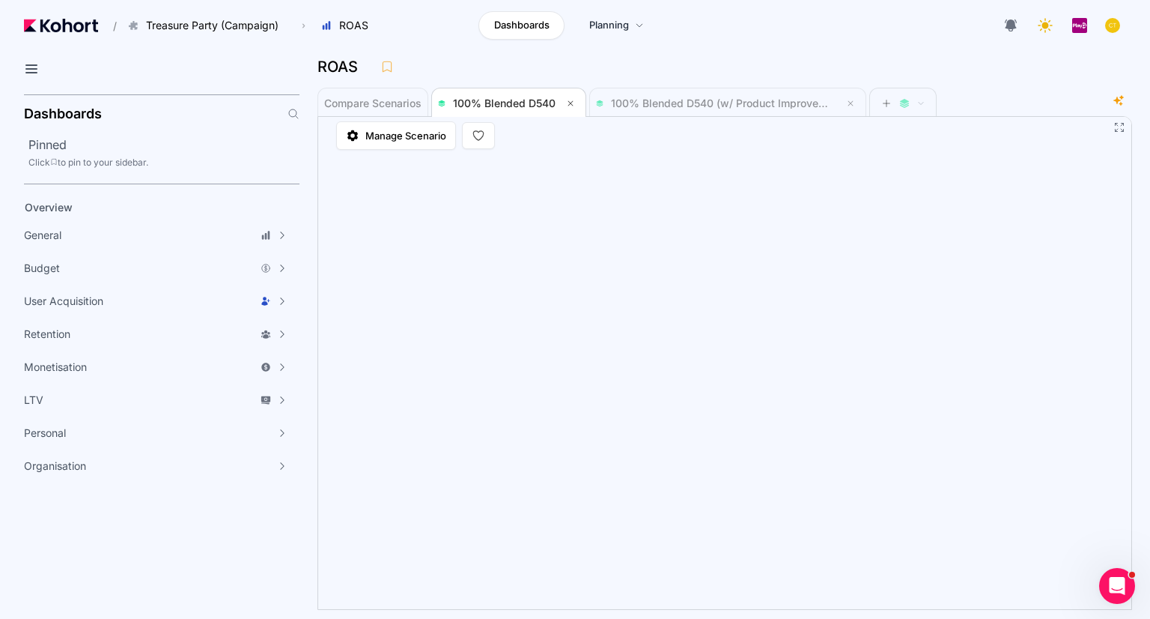
scroll to position [3433, 0]
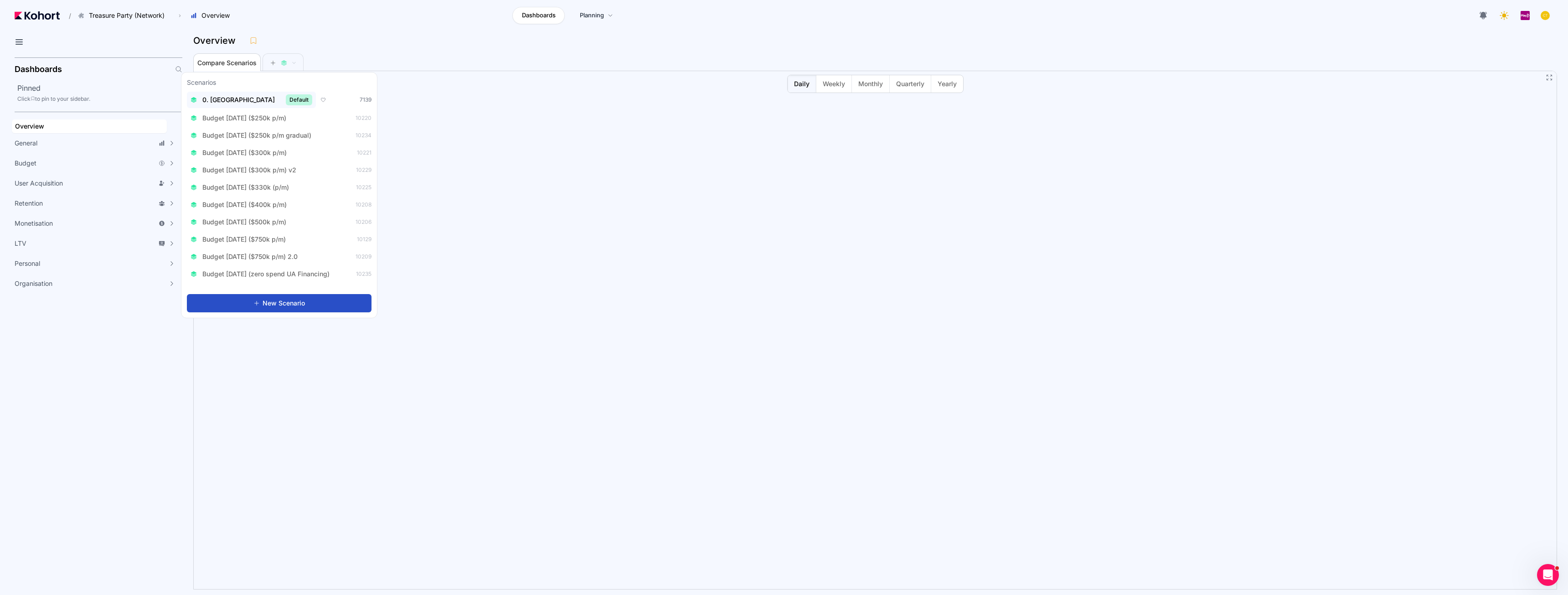
click at [286, 99] on span "Default" at bounding box center [299, 100] width 26 height 11
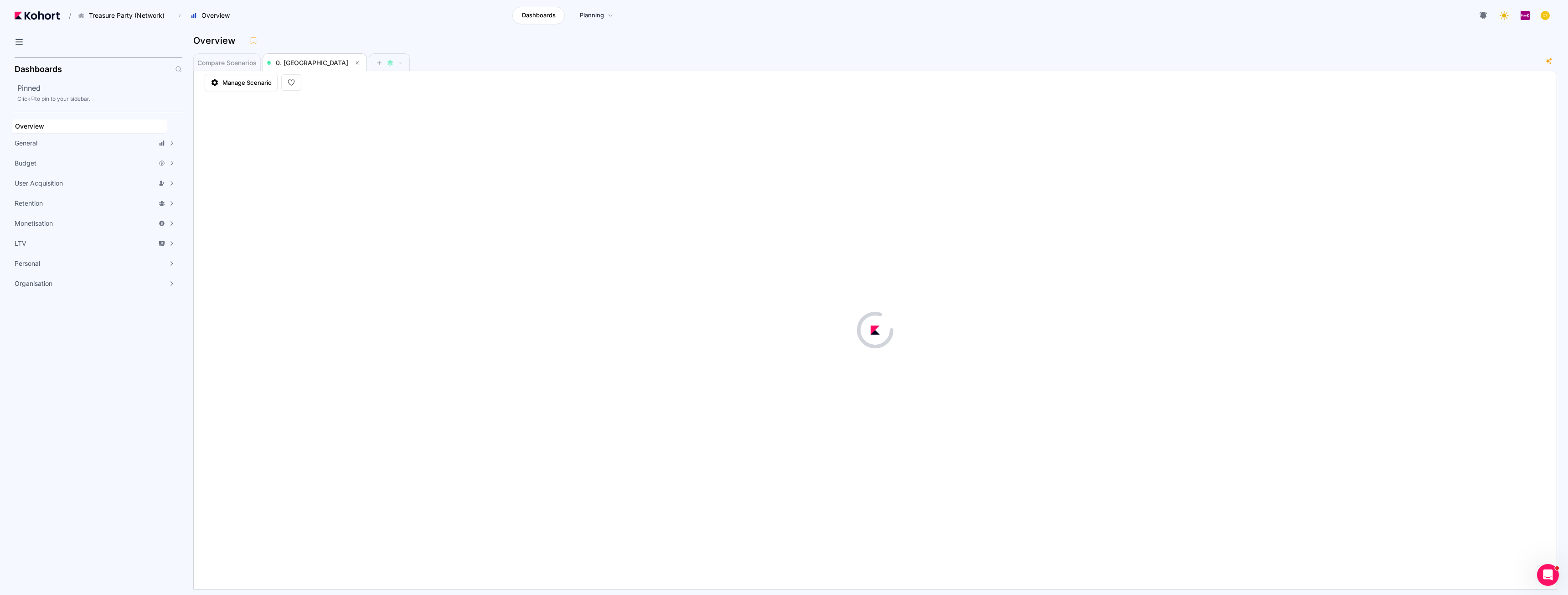
click at [457, 125] on div at bounding box center [875, 330] width 1363 height 518
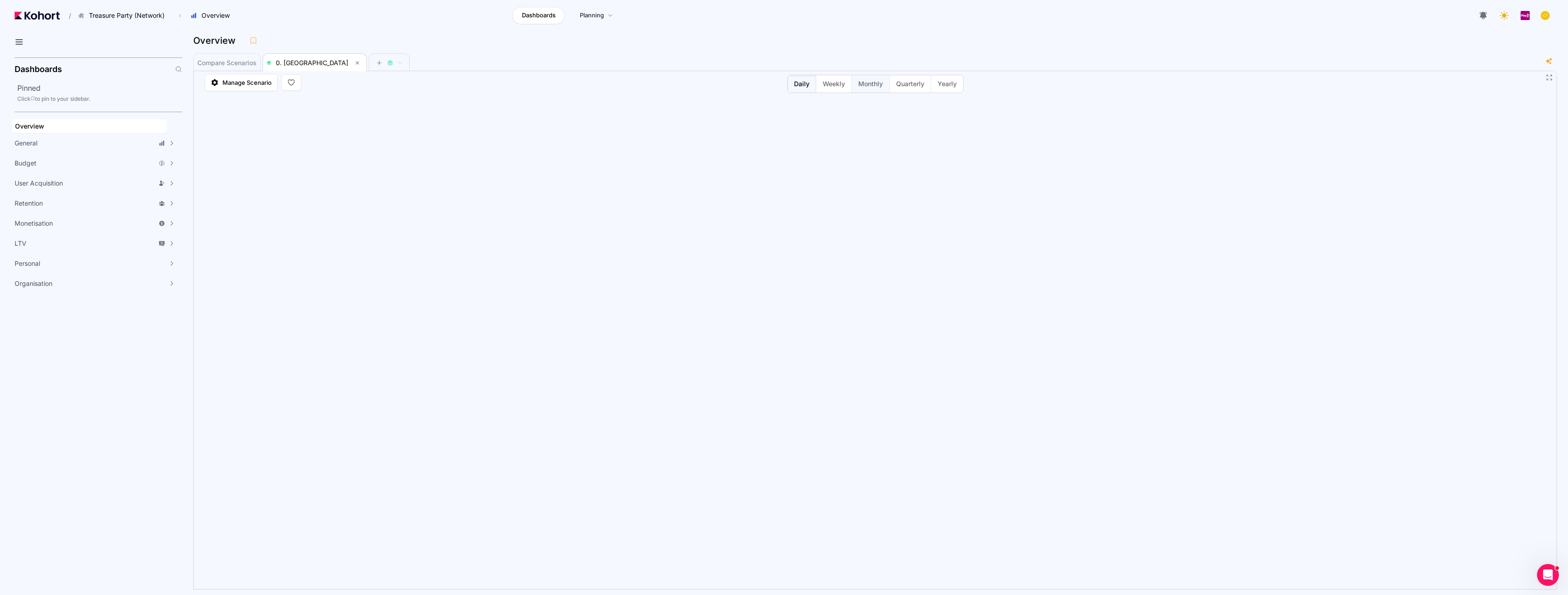
click at [783, 88] on button "Monthly" at bounding box center [870, 84] width 38 height 17
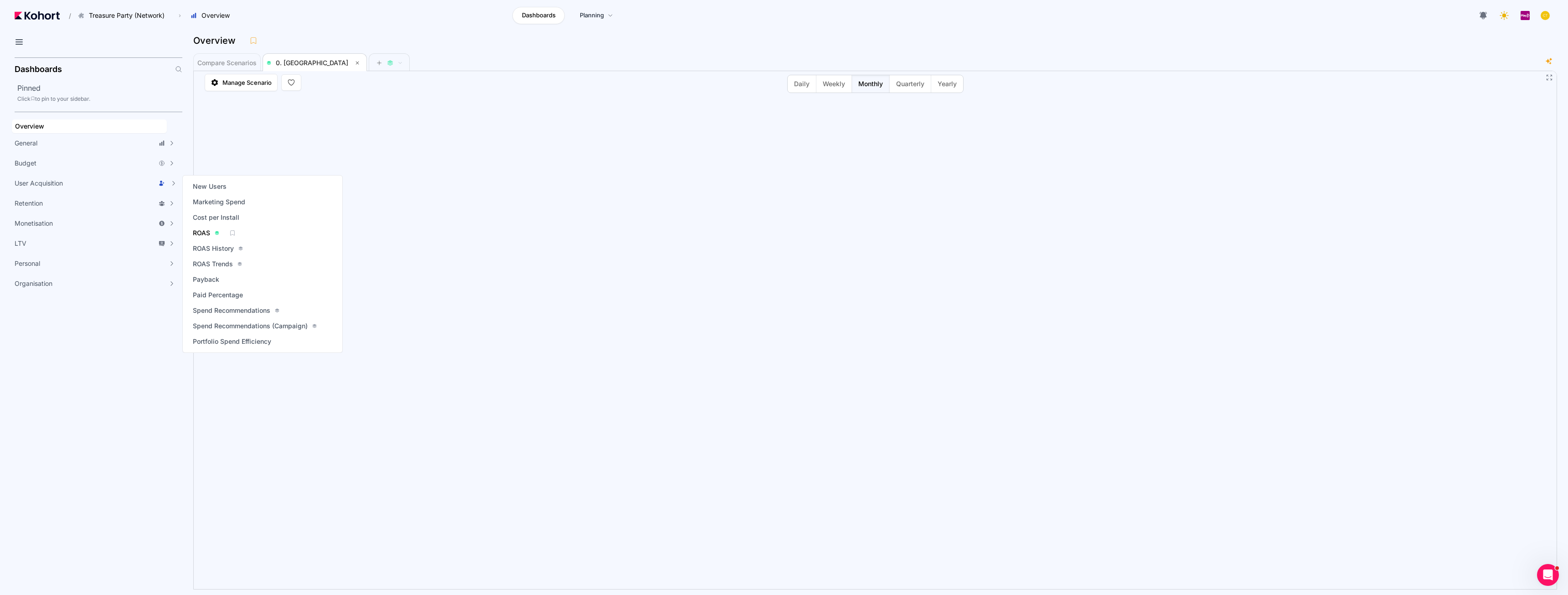
click at [206, 233] on span "ROAS" at bounding box center [201, 233] width 17 height 9
